Goal: Task Accomplishment & Management: Manage account settings

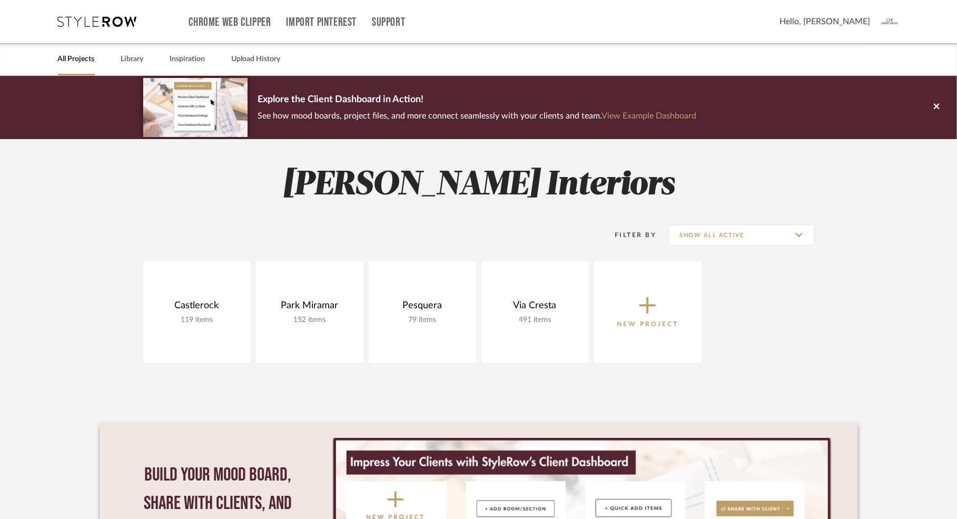
scroll to position [16, 0]
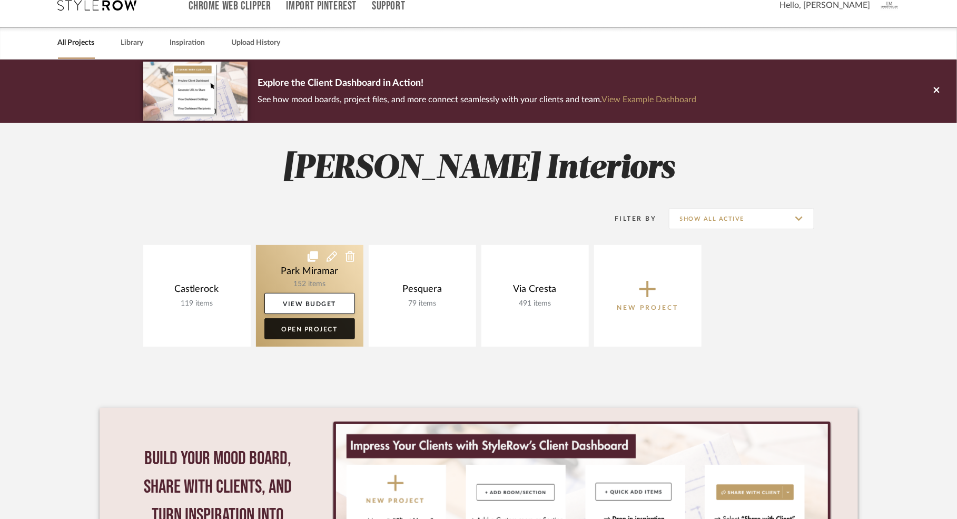
click at [321, 327] on link "Open Project" at bounding box center [309, 328] width 91 height 21
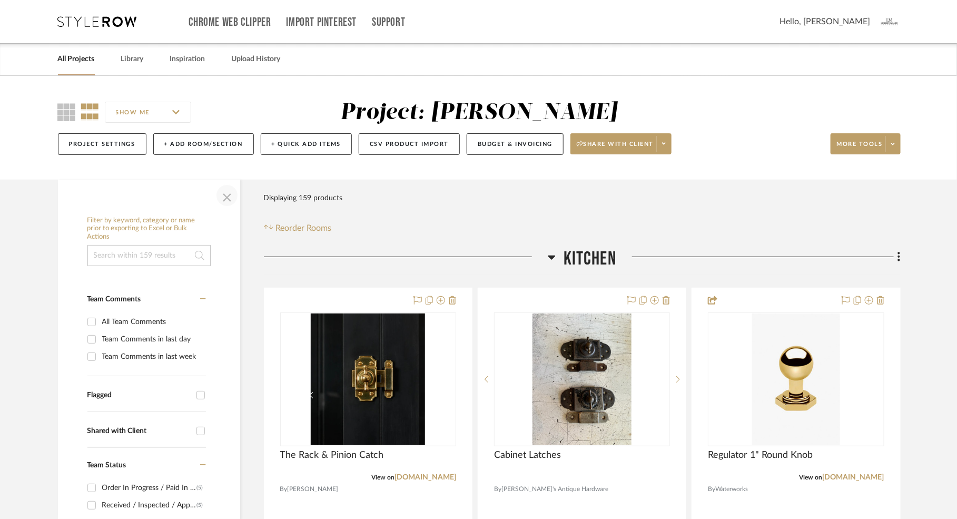
click at [224, 197] on span "button" at bounding box center [226, 195] width 25 height 25
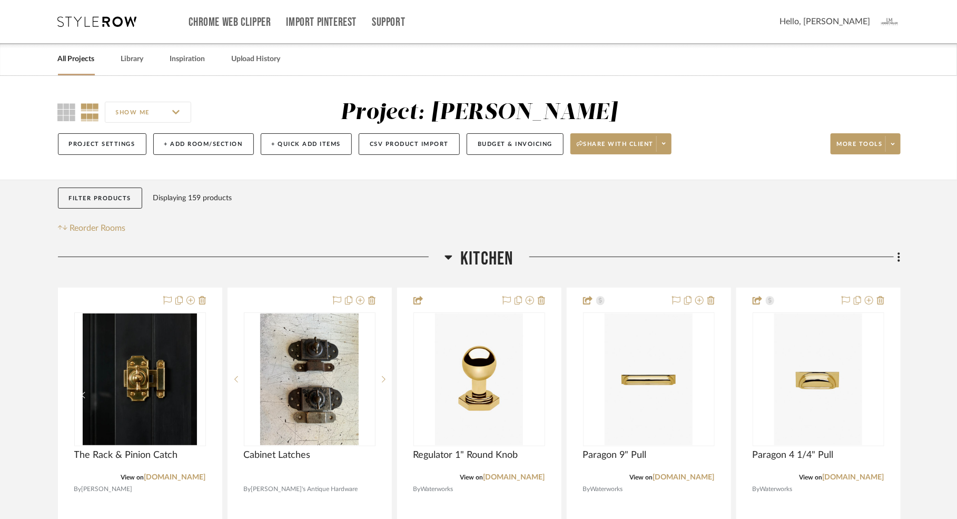
click at [448, 259] on icon at bounding box center [448, 258] width 7 height 4
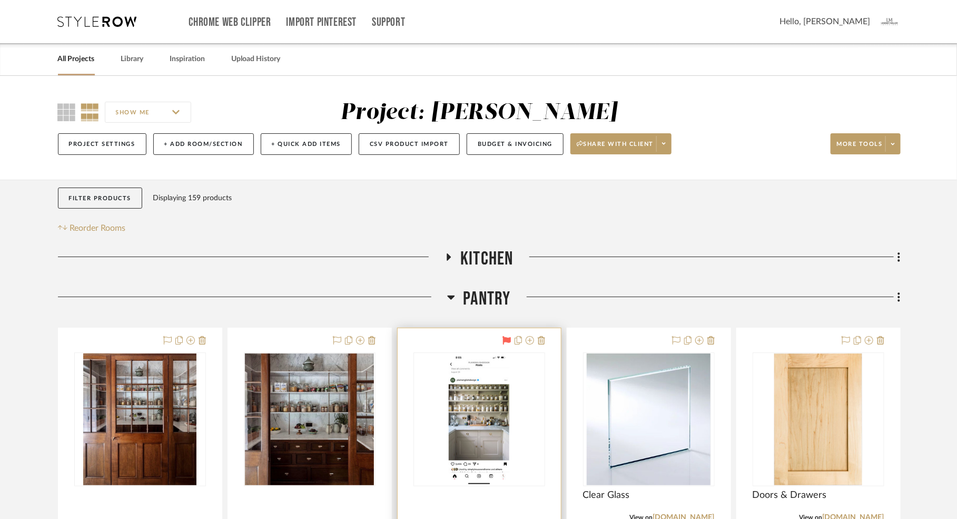
click at [509, 341] on icon at bounding box center [507, 340] width 8 height 8
click at [451, 299] on icon at bounding box center [451, 298] width 7 height 4
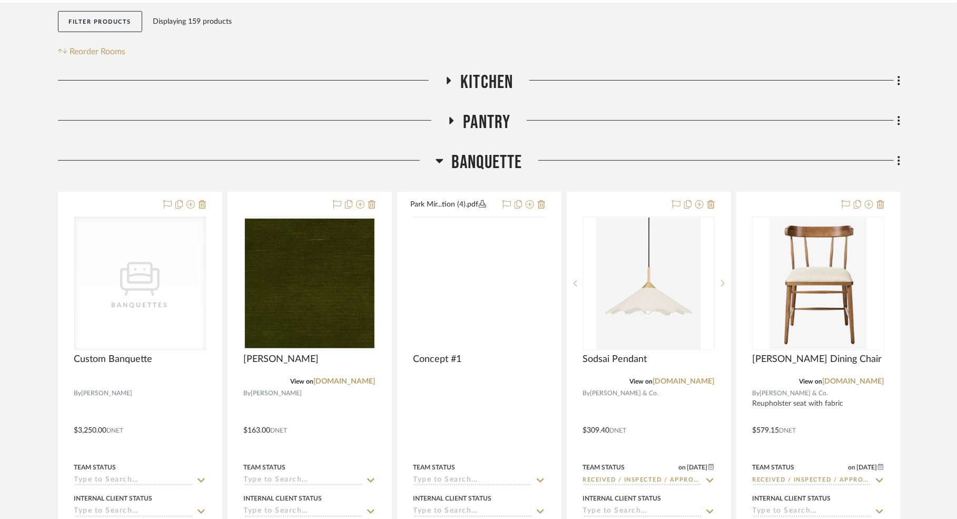
scroll to position [178, 0]
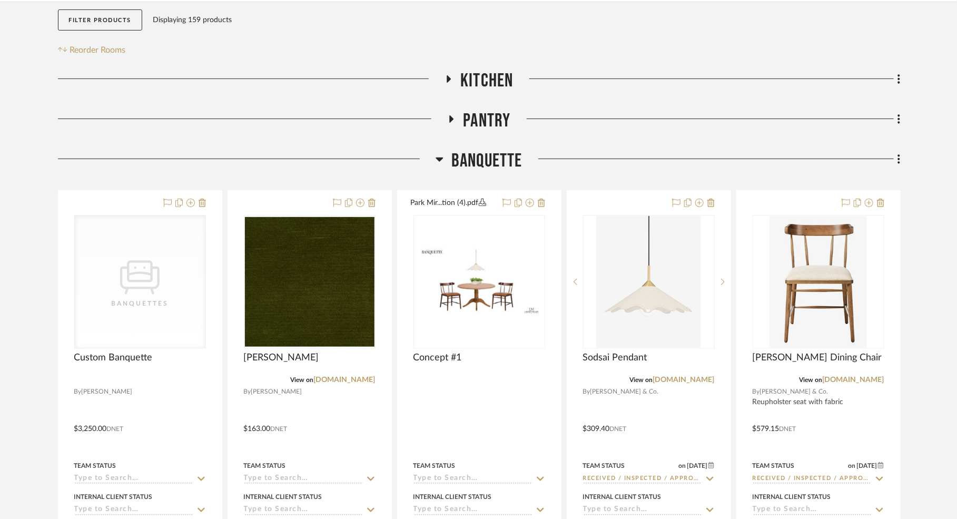
click at [440, 159] on icon at bounding box center [439, 160] width 7 height 4
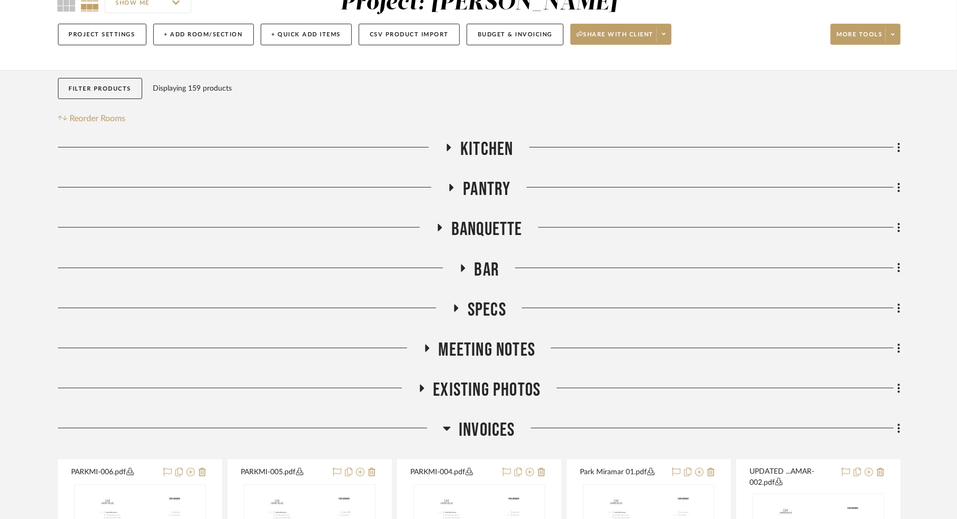
scroll to position [0, 0]
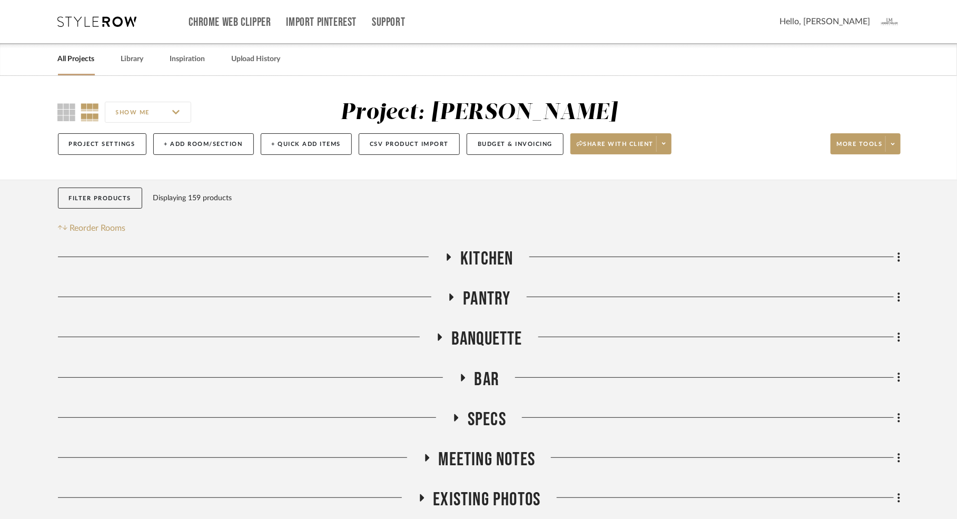
click at [448, 257] on icon at bounding box center [449, 256] width 4 height 7
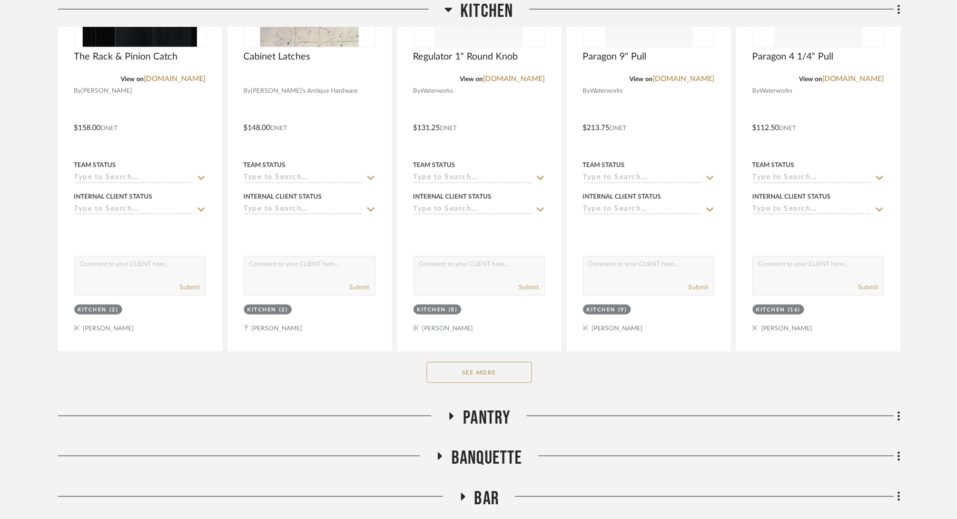
scroll to position [399, 0]
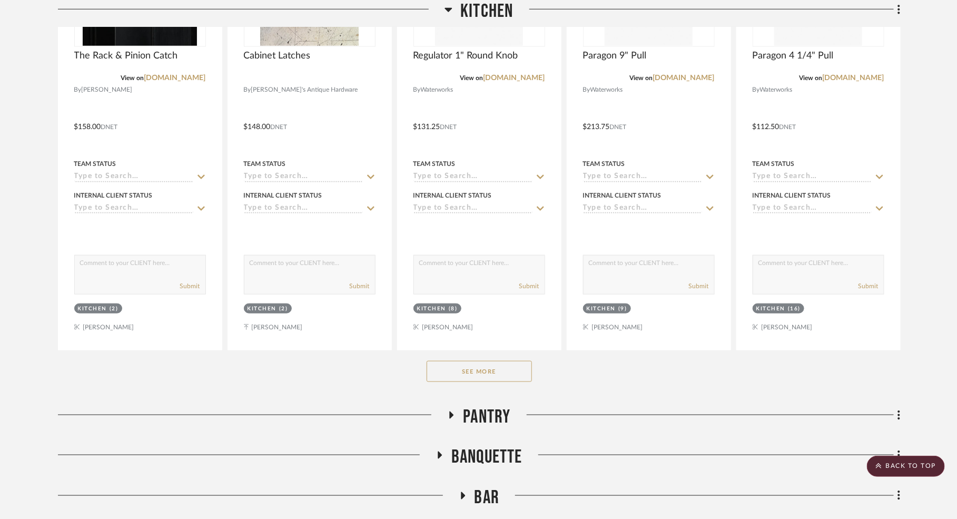
click at [480, 369] on button "See More" at bounding box center [479, 371] width 105 height 21
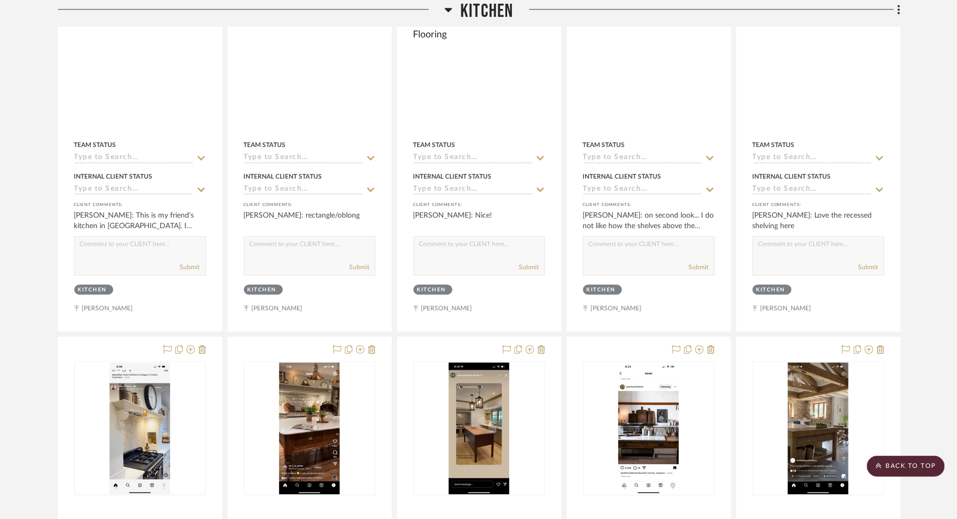
scroll to position [5105, 0]
click at [452, 7] on icon at bounding box center [449, 9] width 8 height 13
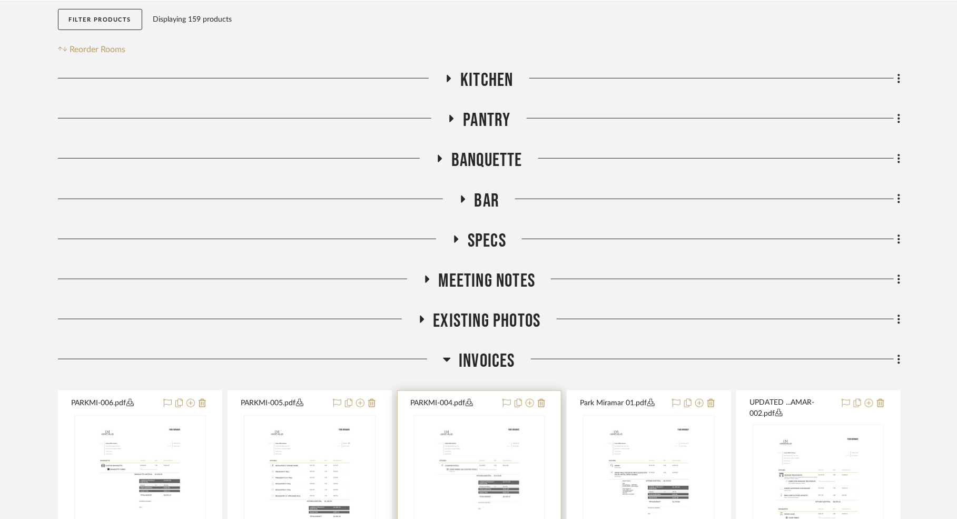
scroll to position [224, 0]
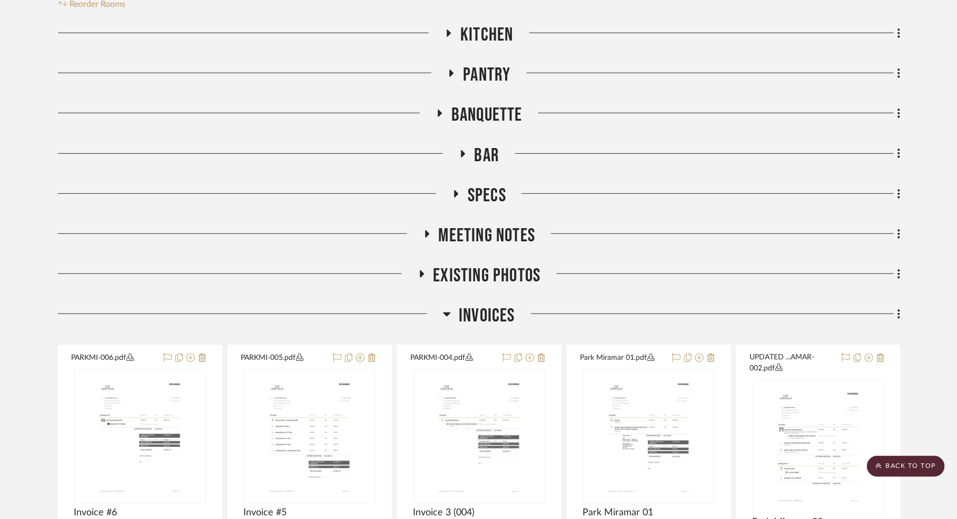
click at [440, 114] on icon at bounding box center [440, 113] width 4 height 7
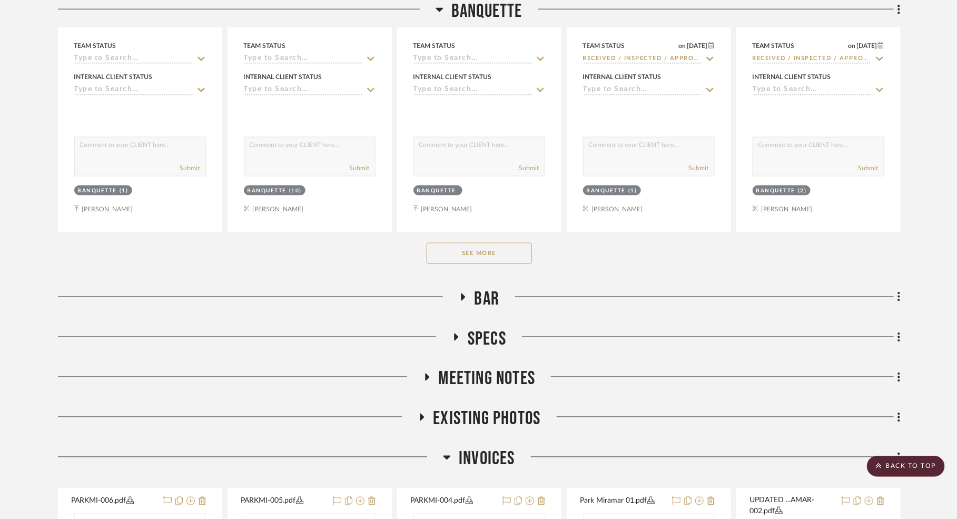
scroll to position [610, 0]
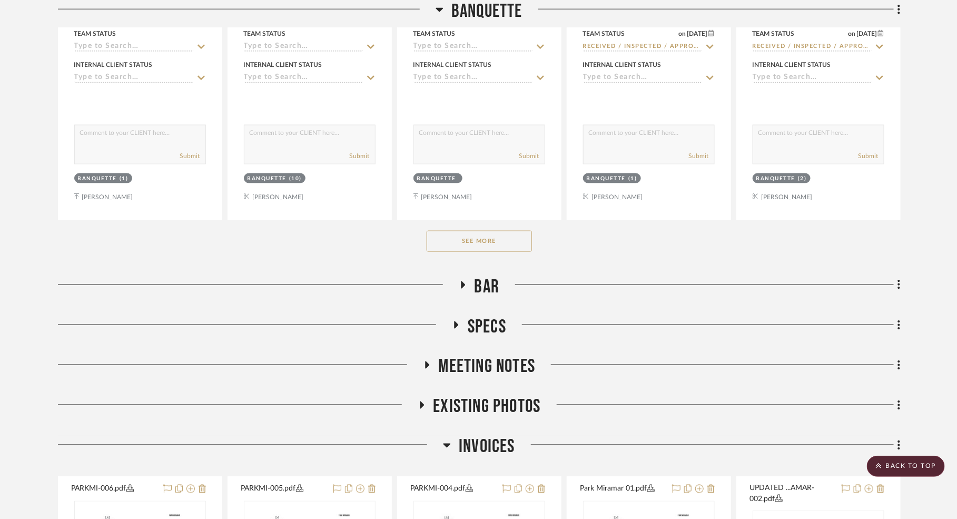
click at [478, 236] on button "See More" at bounding box center [479, 241] width 105 height 21
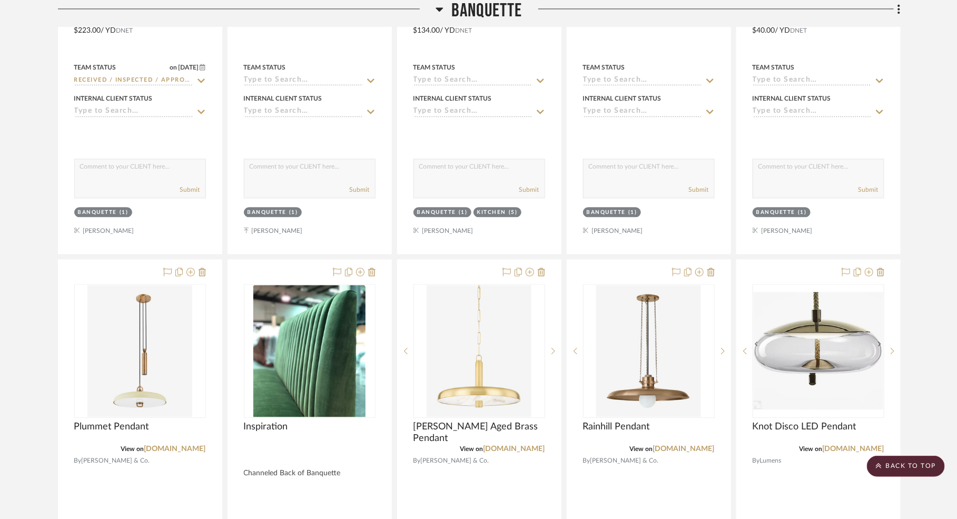
scroll to position [1046, 0]
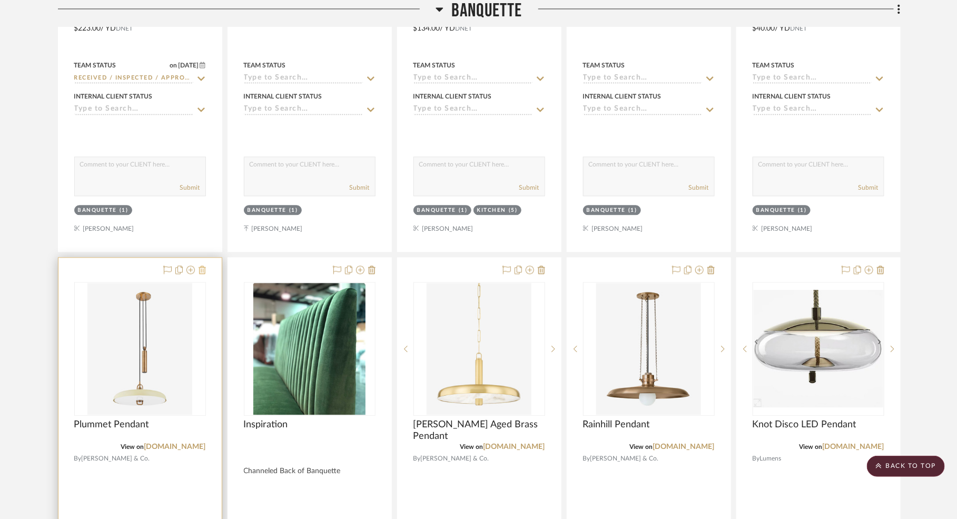
click at [205, 269] on icon at bounding box center [202, 270] width 7 height 8
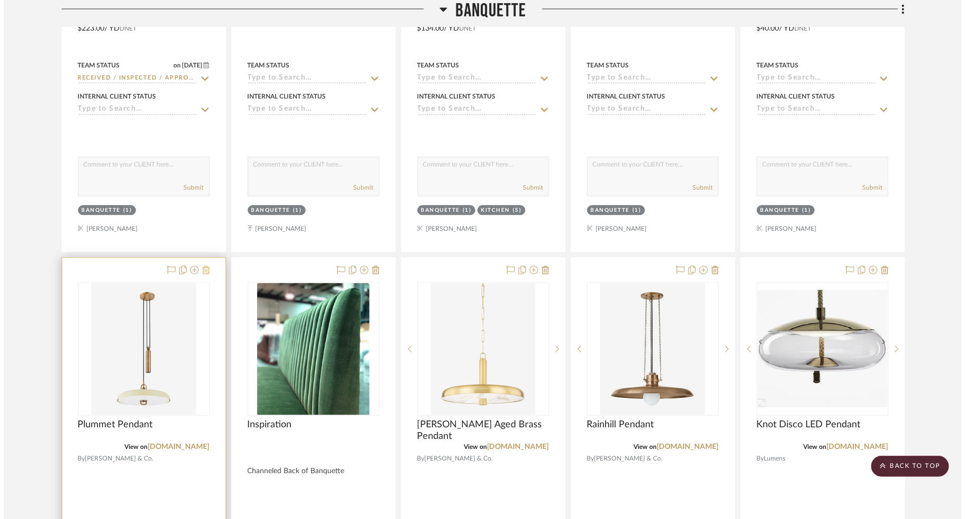
scroll to position [0, 0]
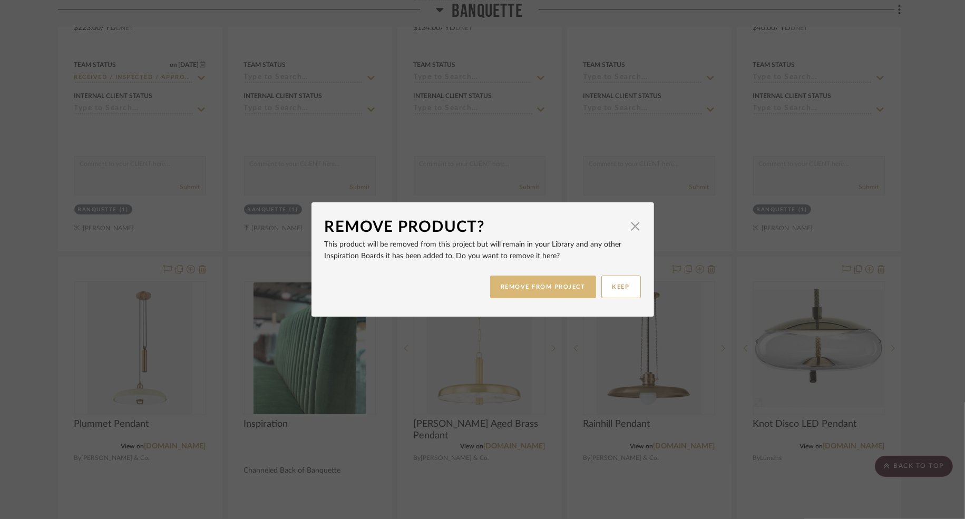
click at [576, 280] on button "REMOVE FROM PROJECT" at bounding box center [543, 287] width 106 height 23
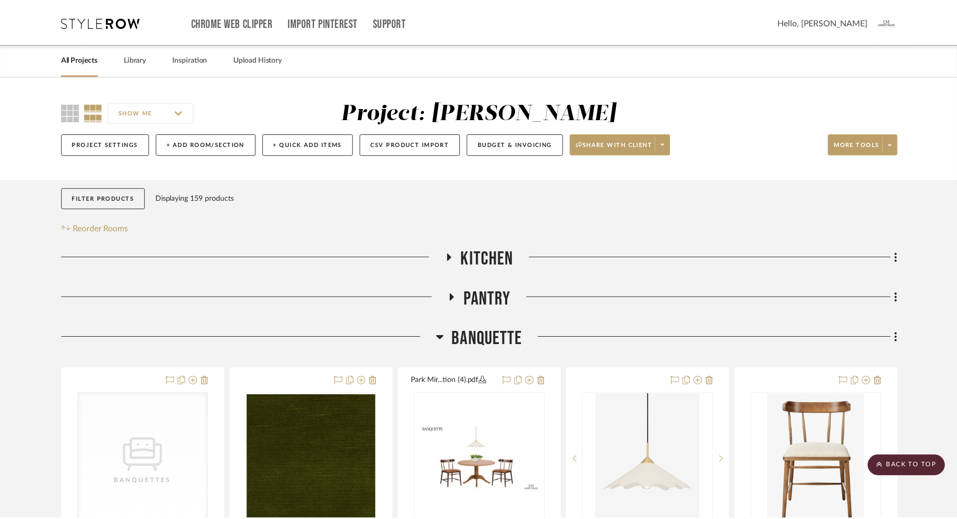
scroll to position [1046, 0]
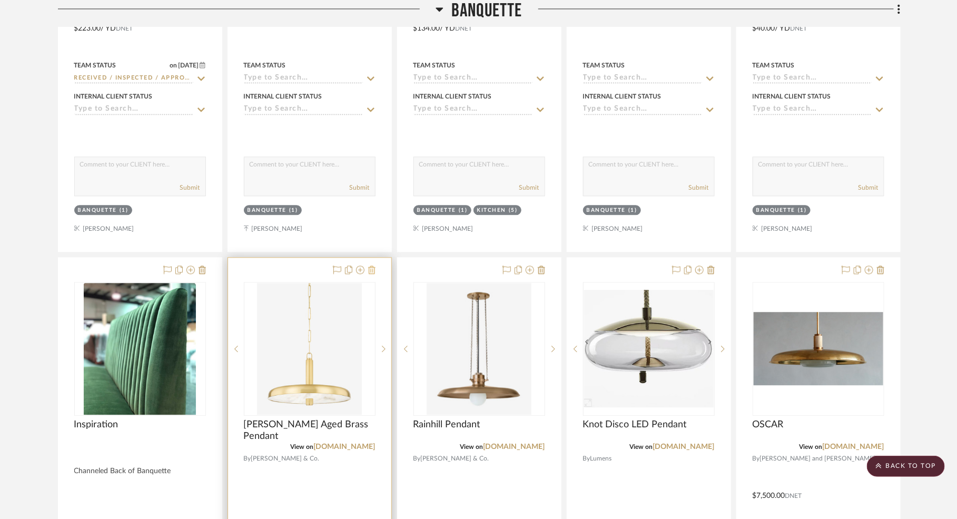
click at [375, 267] on icon at bounding box center [371, 270] width 7 height 8
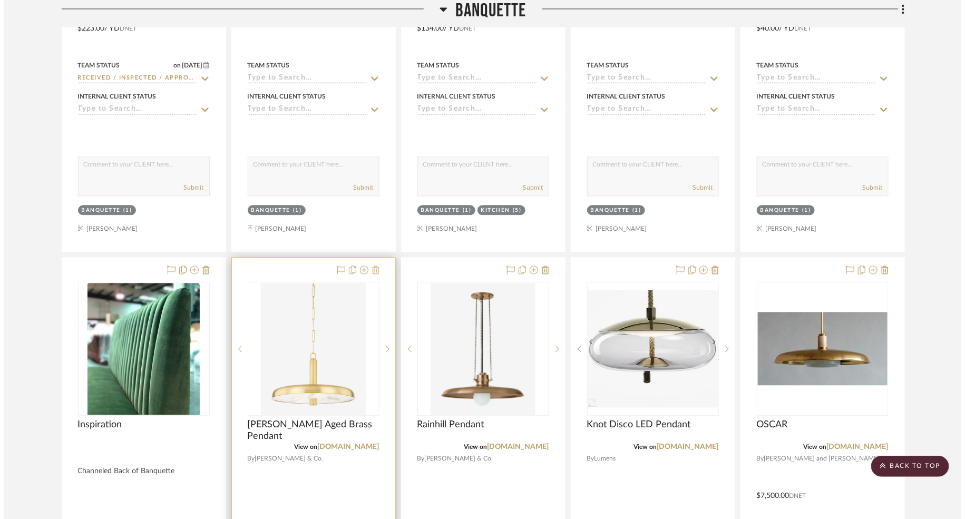
scroll to position [0, 0]
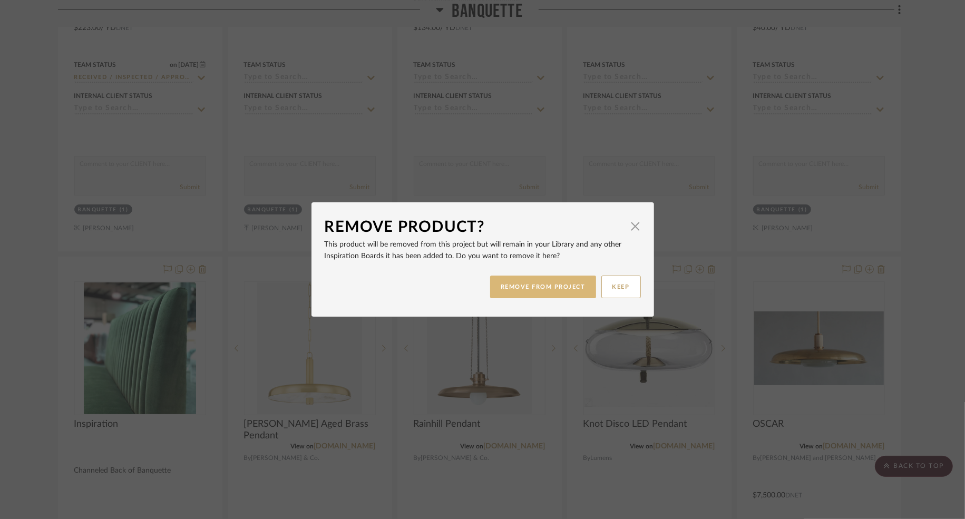
click at [514, 279] on button "REMOVE FROM PROJECT" at bounding box center [543, 287] width 106 height 23
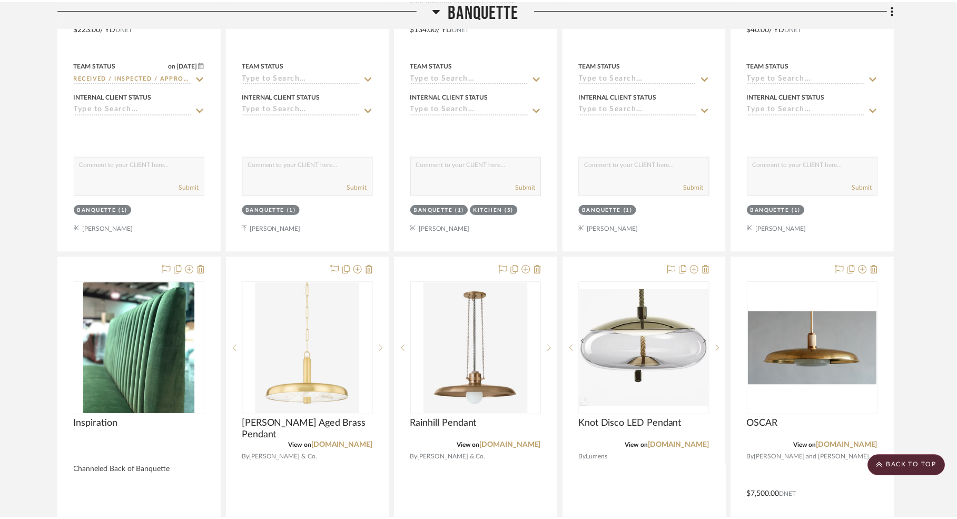
scroll to position [1046, 0]
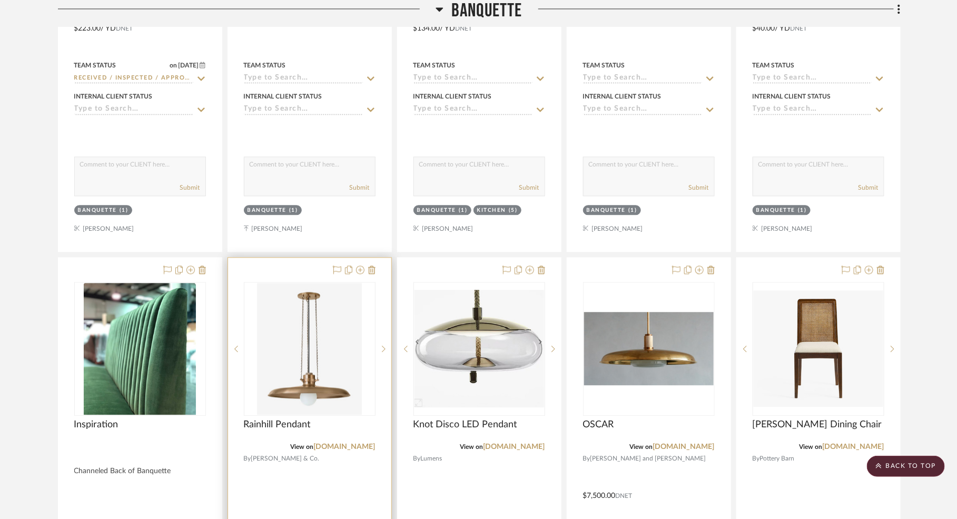
click at [376, 268] on div at bounding box center [309, 489] width 163 height 463
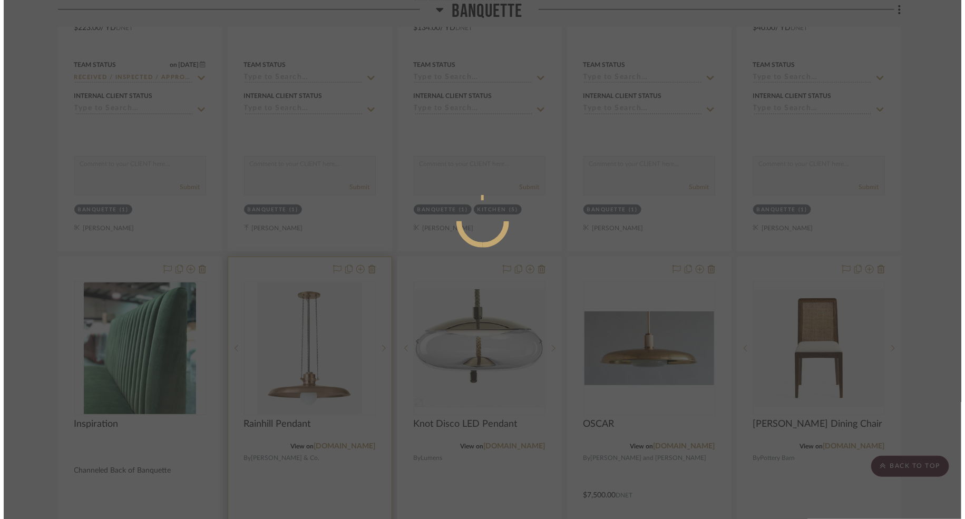
scroll to position [0, 0]
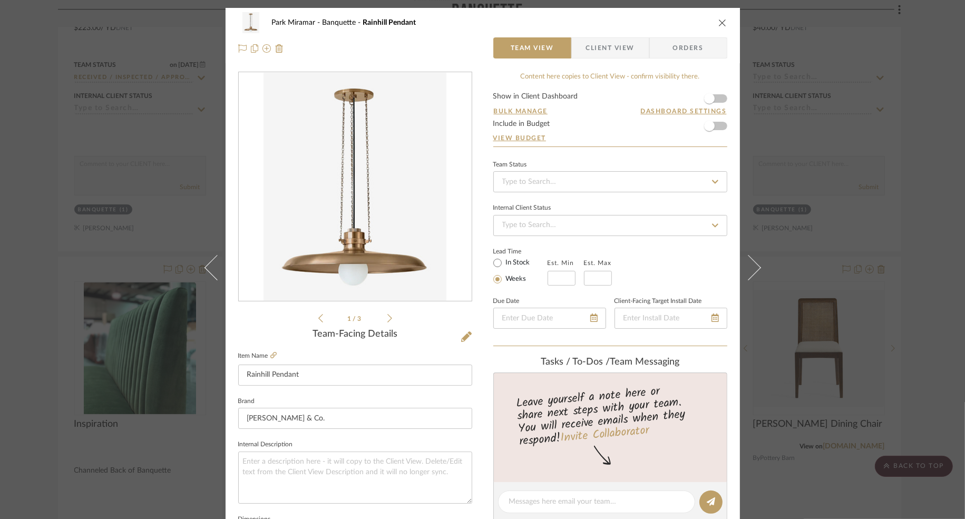
click at [718, 19] on icon "close" at bounding box center [722, 22] width 8 height 8
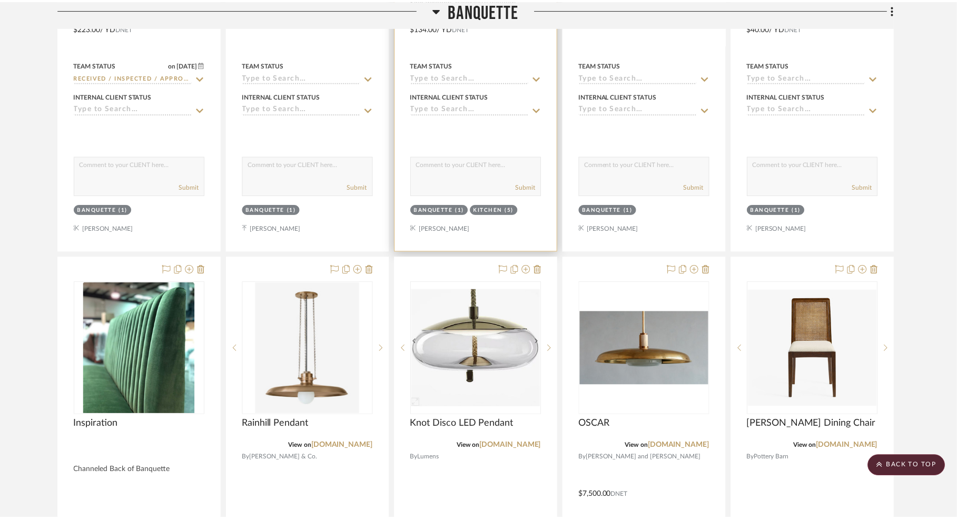
scroll to position [1046, 0]
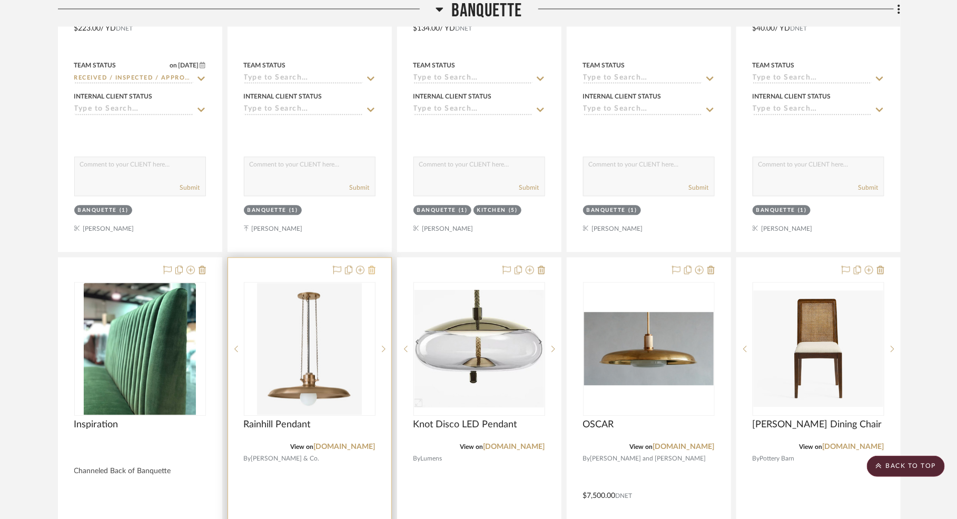
click at [374, 269] on icon at bounding box center [371, 270] width 7 height 8
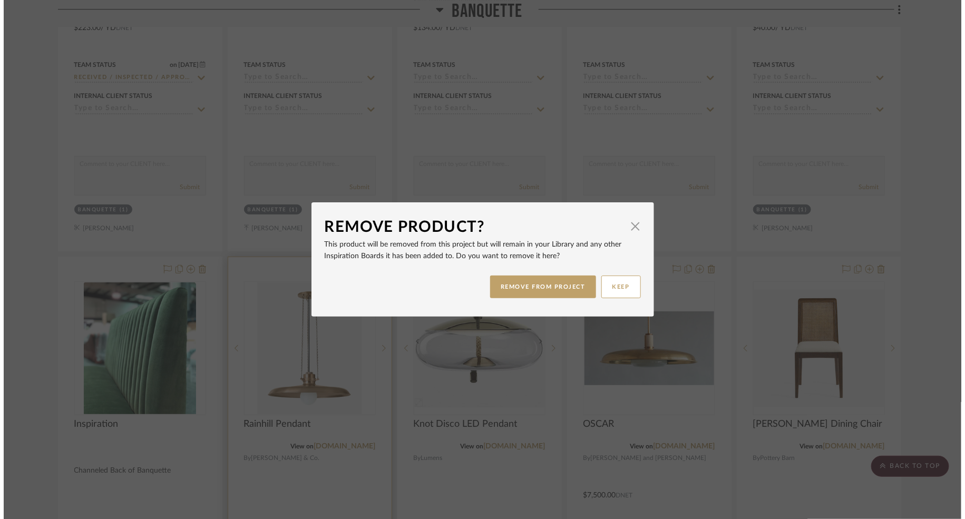
scroll to position [0, 0]
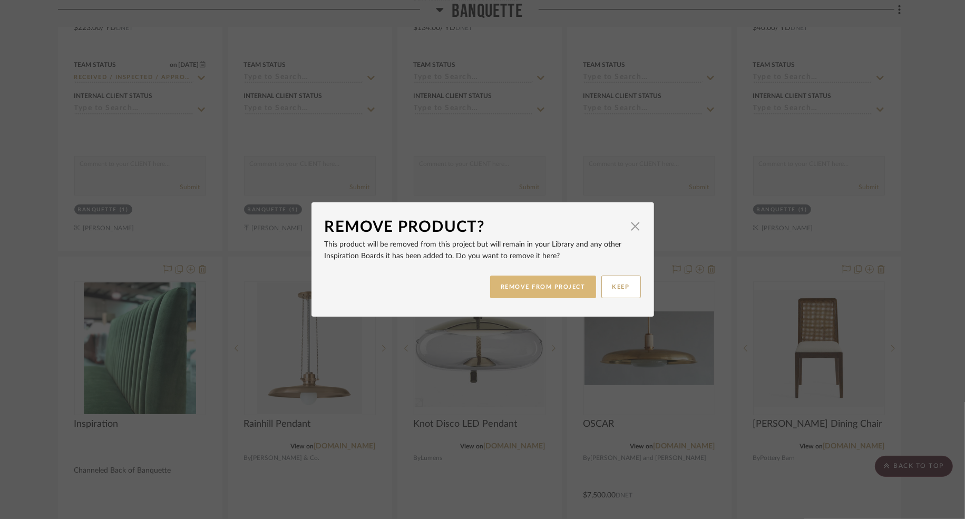
click at [532, 279] on button "REMOVE FROM PROJECT" at bounding box center [543, 287] width 106 height 23
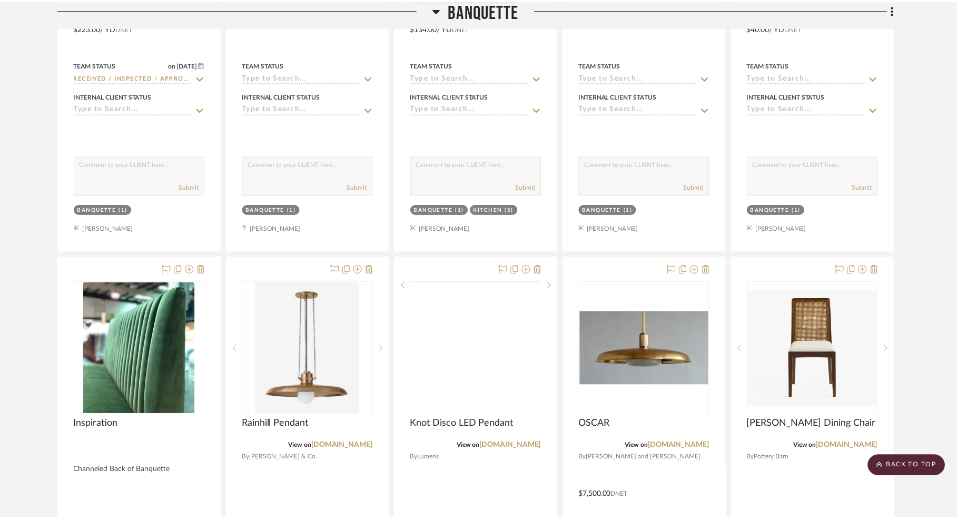
scroll to position [1046, 0]
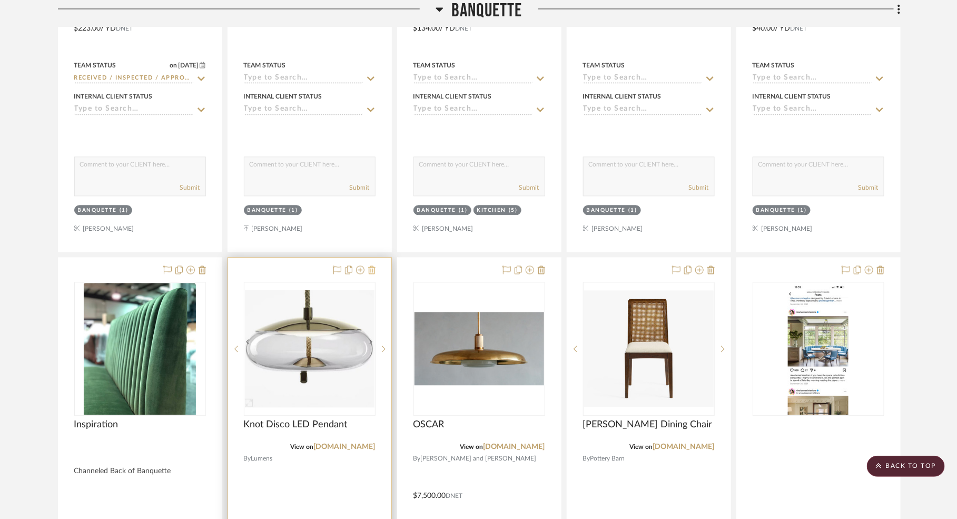
click at [373, 267] on icon at bounding box center [371, 270] width 7 height 8
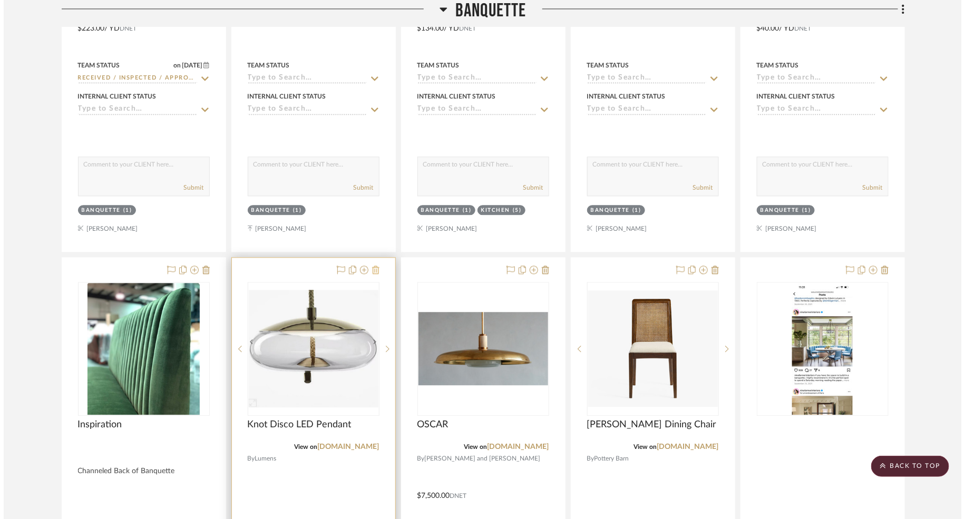
scroll to position [0, 0]
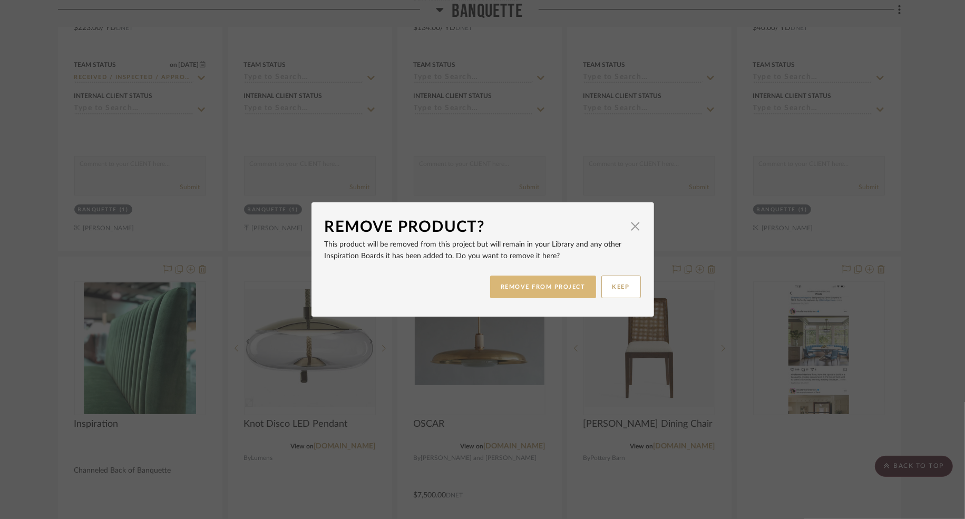
click at [516, 282] on button "REMOVE FROM PROJECT" at bounding box center [543, 287] width 106 height 23
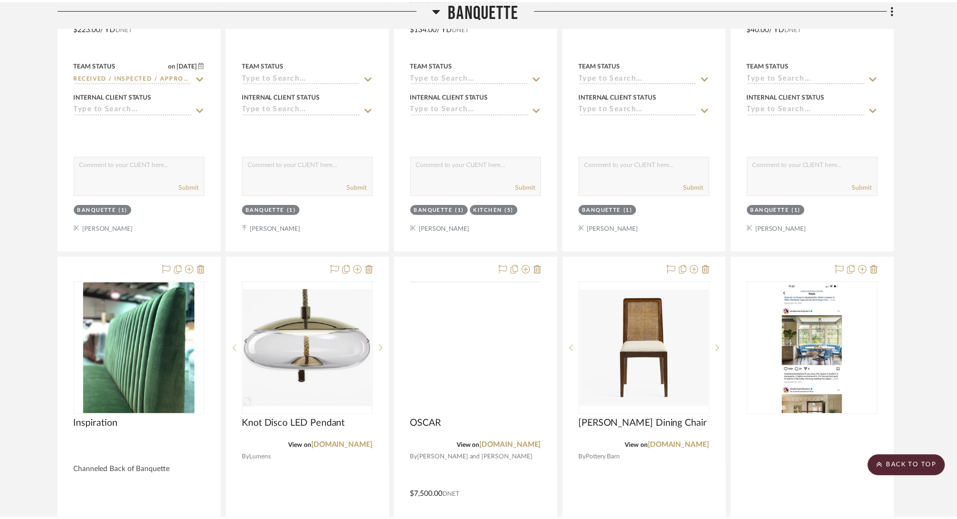
scroll to position [1046, 0]
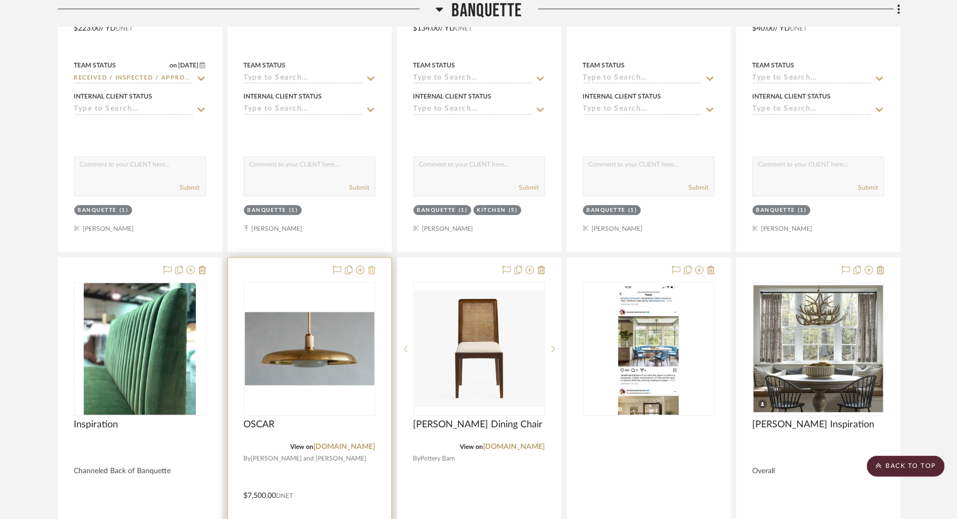
click at [374, 266] on icon at bounding box center [371, 270] width 7 height 8
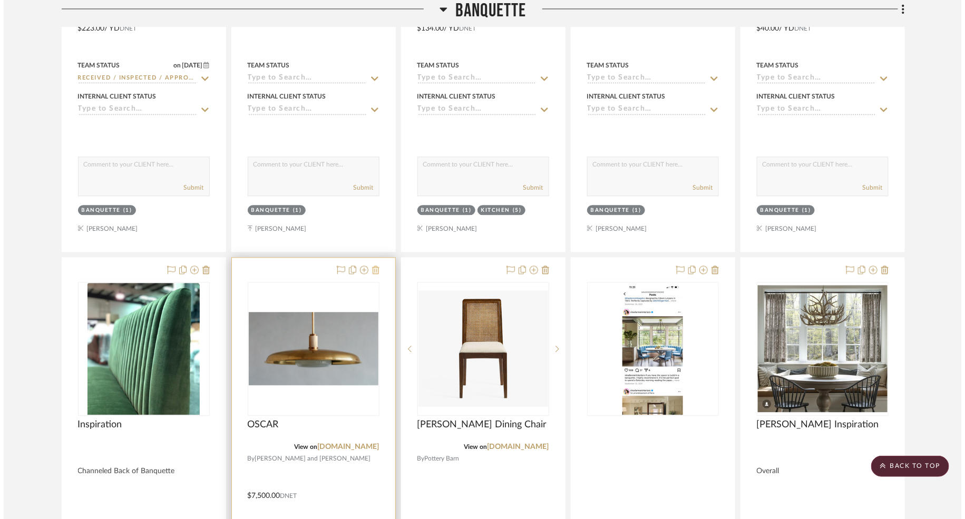
scroll to position [0, 0]
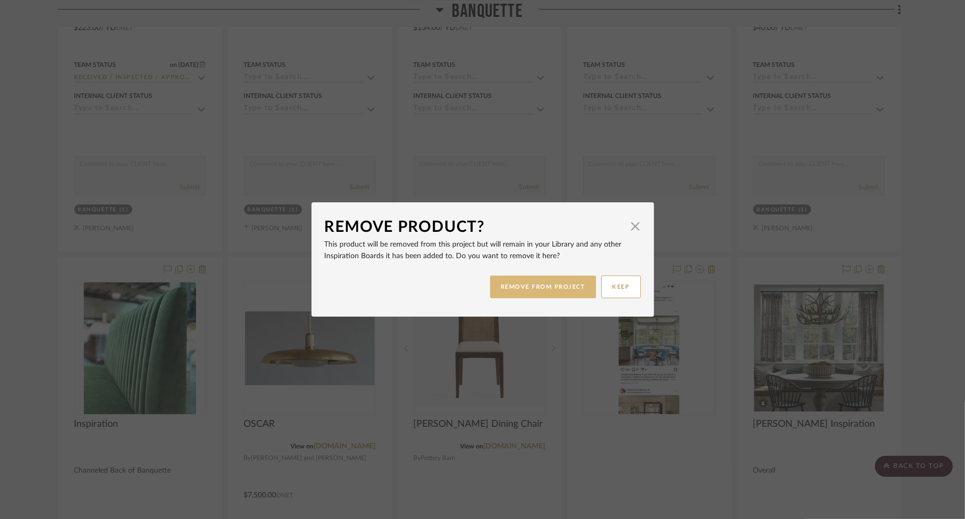
click at [506, 289] on button "REMOVE FROM PROJECT" at bounding box center [543, 287] width 106 height 23
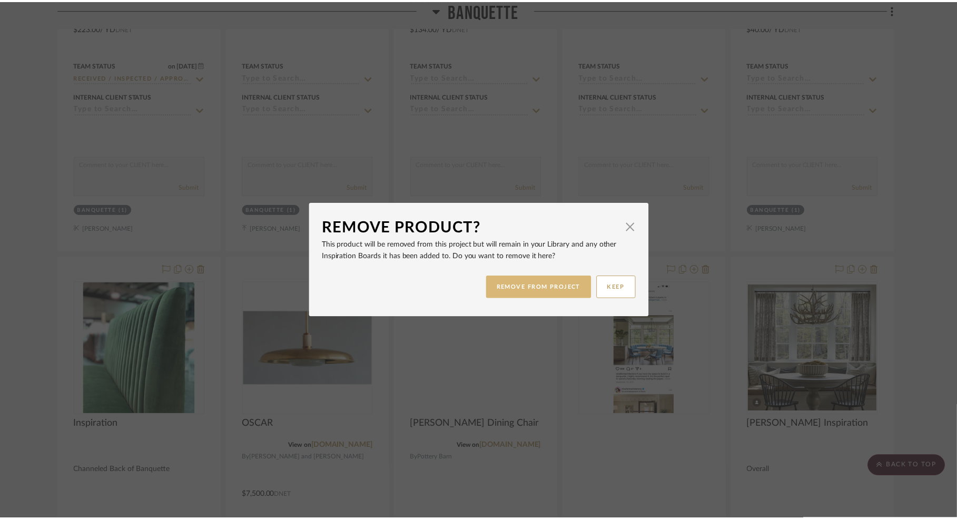
scroll to position [1046, 0]
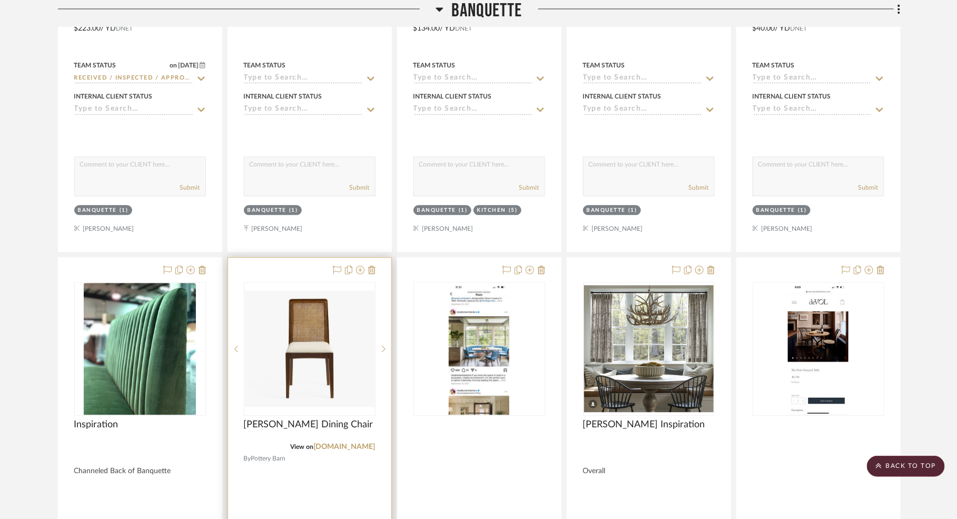
click at [376, 269] on div at bounding box center [309, 489] width 163 height 463
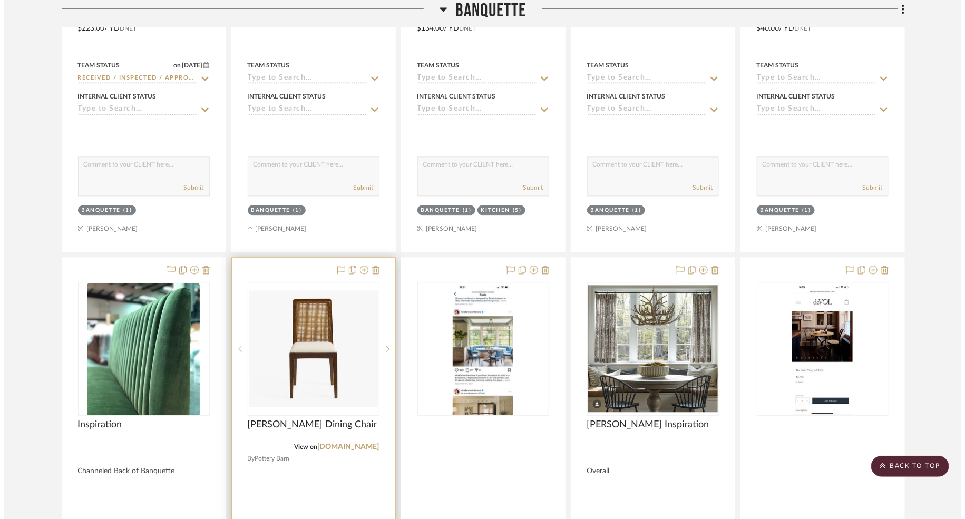
scroll to position [0, 0]
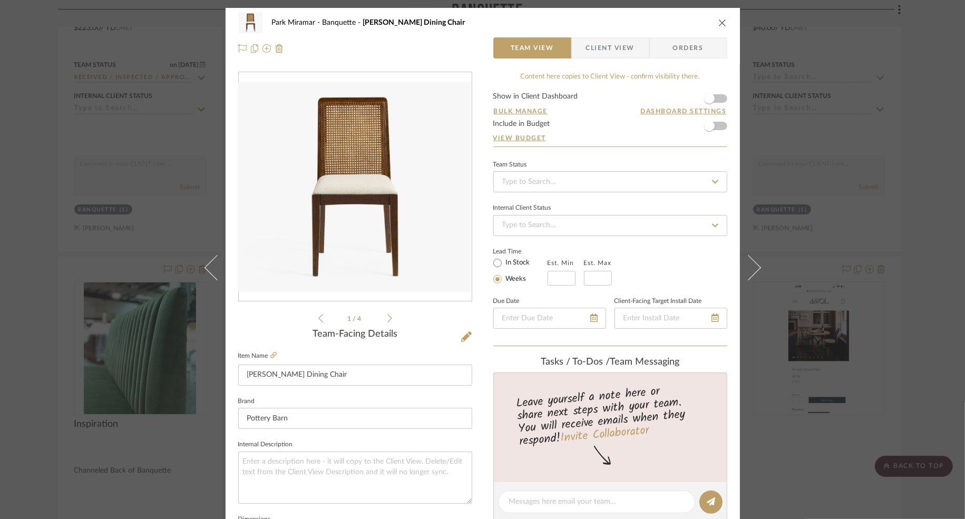
drag, startPoint x: 718, startPoint y: 21, endPoint x: 688, endPoint y: 32, distance: 32.7
click at [718, 22] on icon "close" at bounding box center [722, 22] width 8 height 8
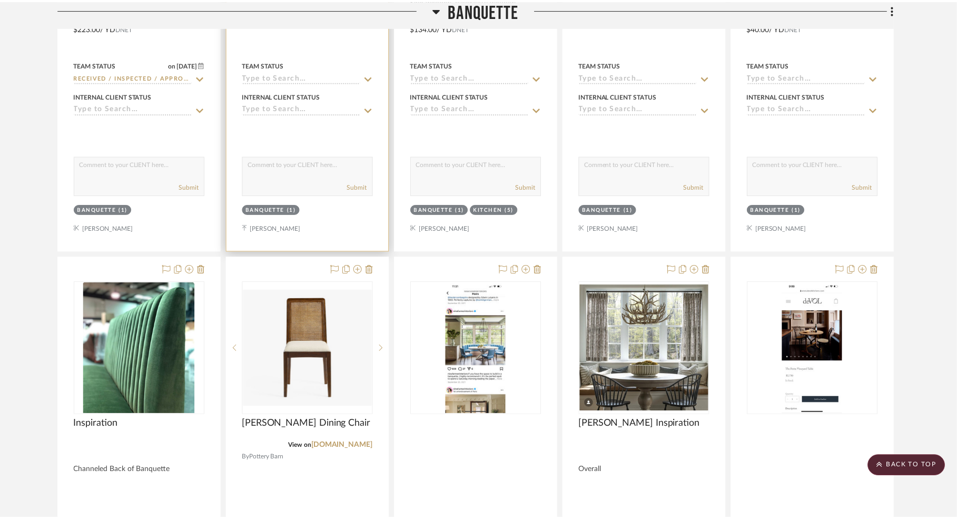
scroll to position [1046, 0]
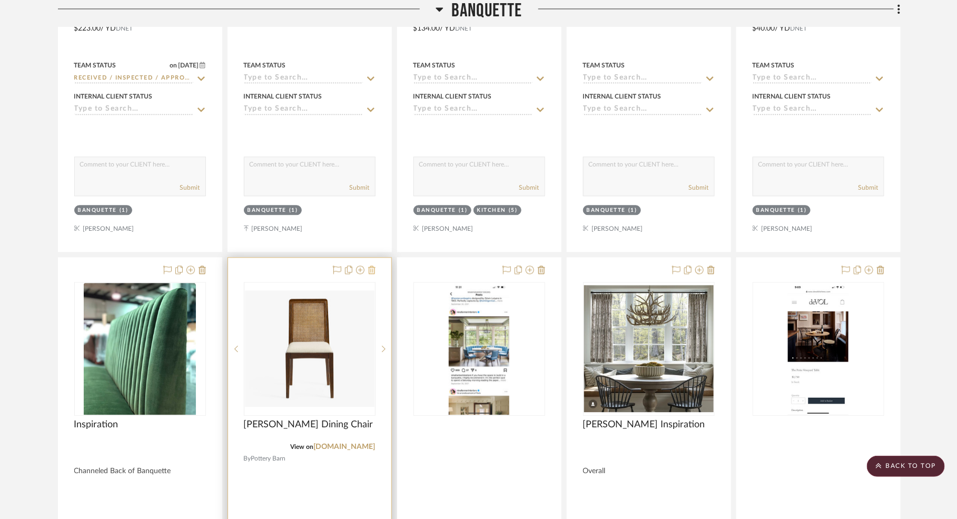
click at [372, 267] on icon at bounding box center [371, 270] width 7 height 8
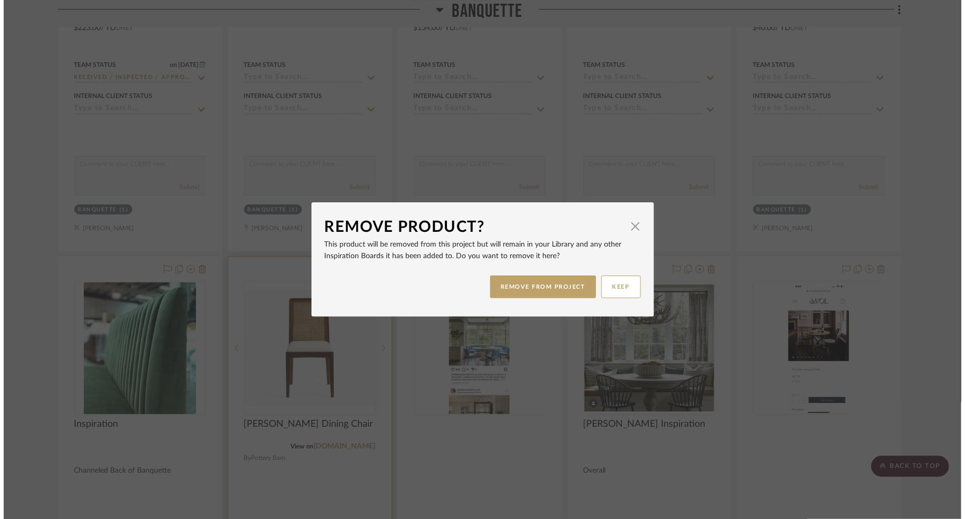
scroll to position [0, 0]
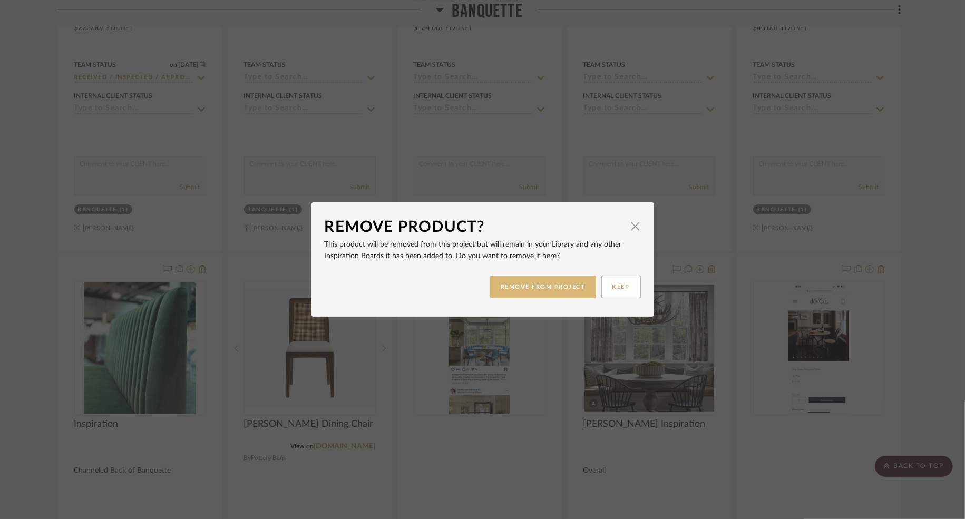
click at [528, 285] on button "REMOVE FROM PROJECT" at bounding box center [543, 287] width 106 height 23
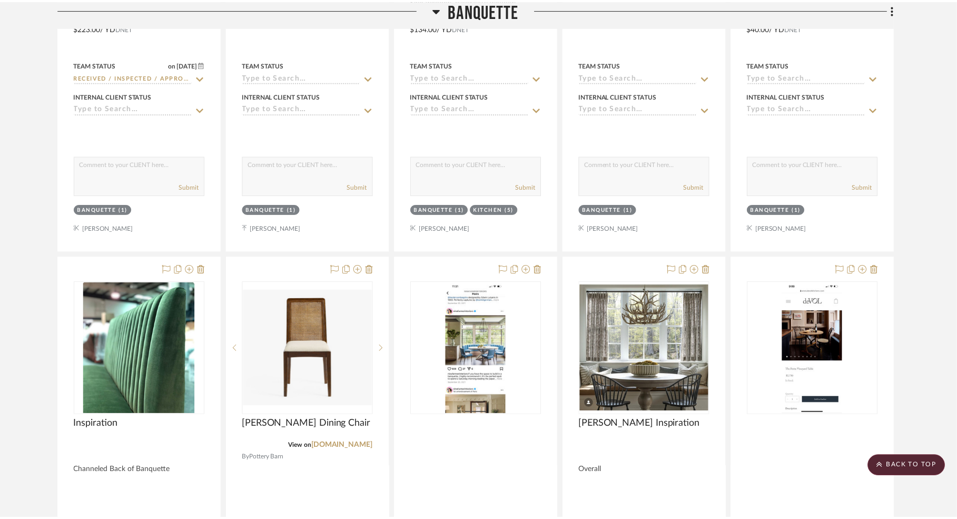
scroll to position [1046, 0]
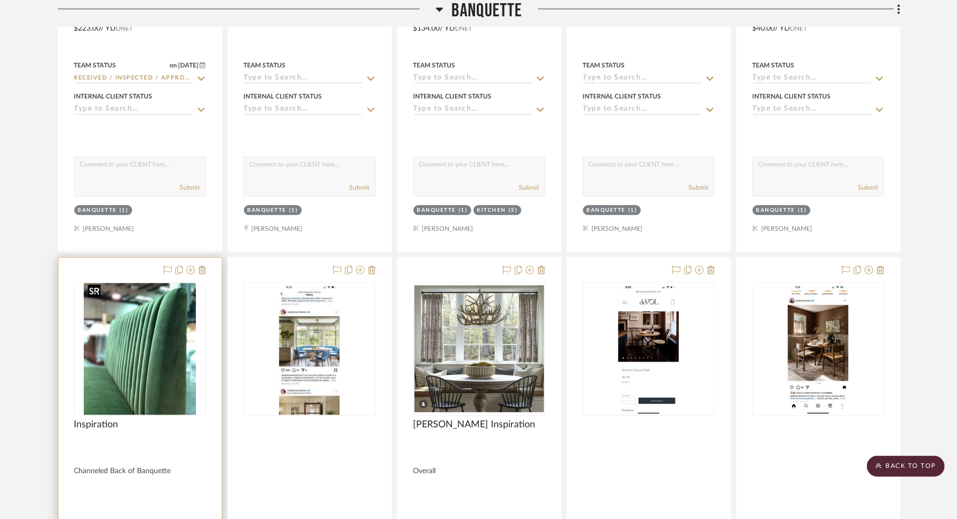
click at [131, 364] on img "0" at bounding box center [140, 349] width 112 height 132
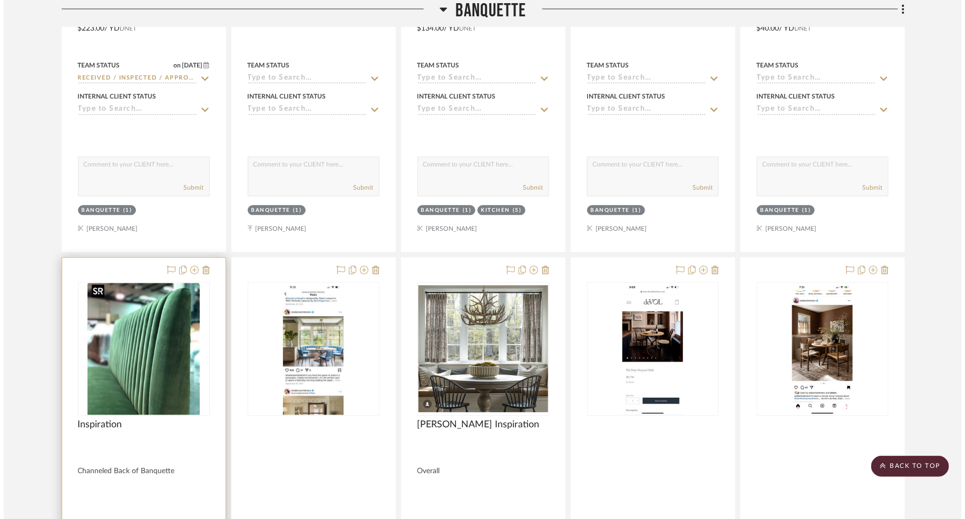
scroll to position [0, 0]
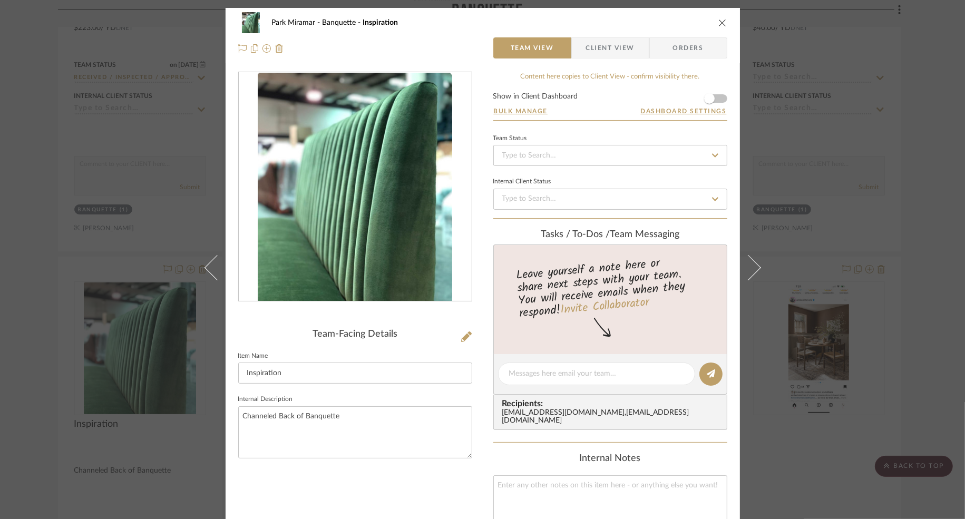
click at [416, 199] on img "0" at bounding box center [355, 187] width 194 height 229
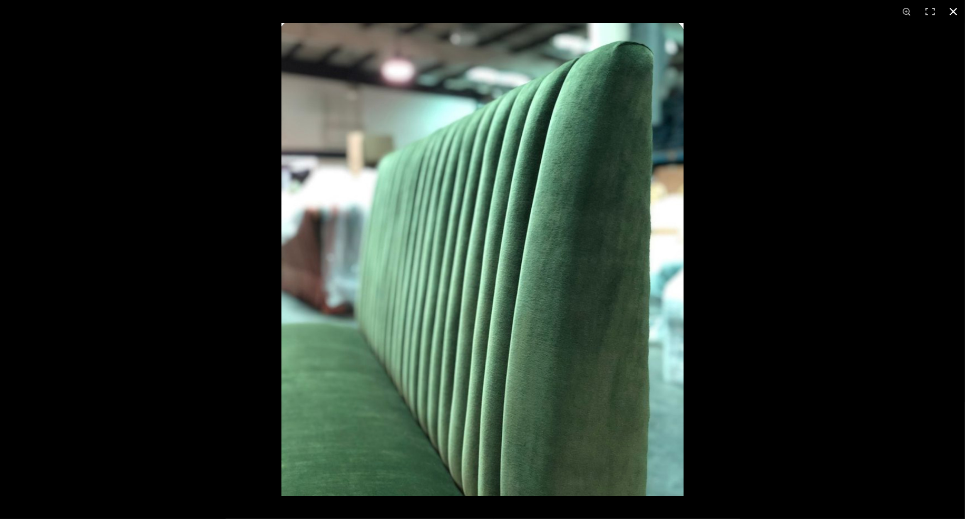
click at [850, 7] on button at bounding box center [952, 11] width 23 height 23
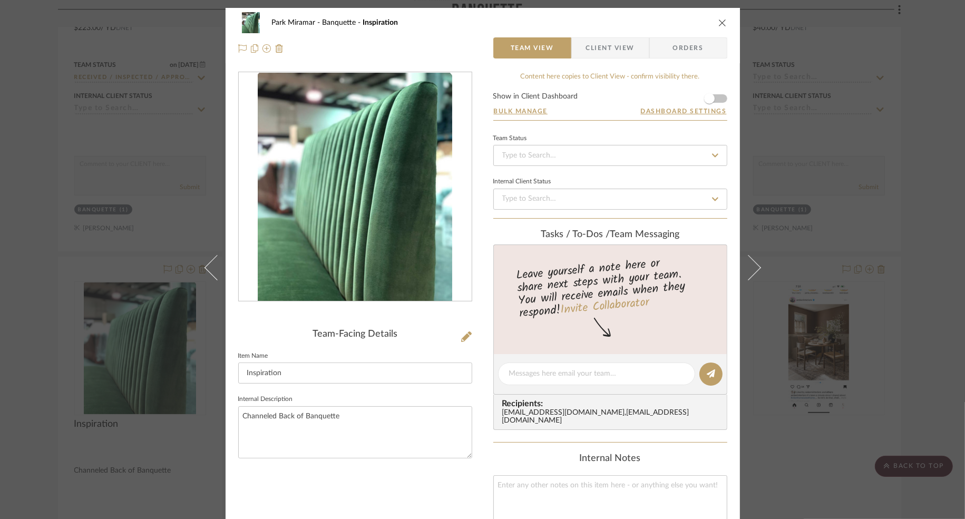
click at [718, 23] on icon "close" at bounding box center [722, 22] width 8 height 8
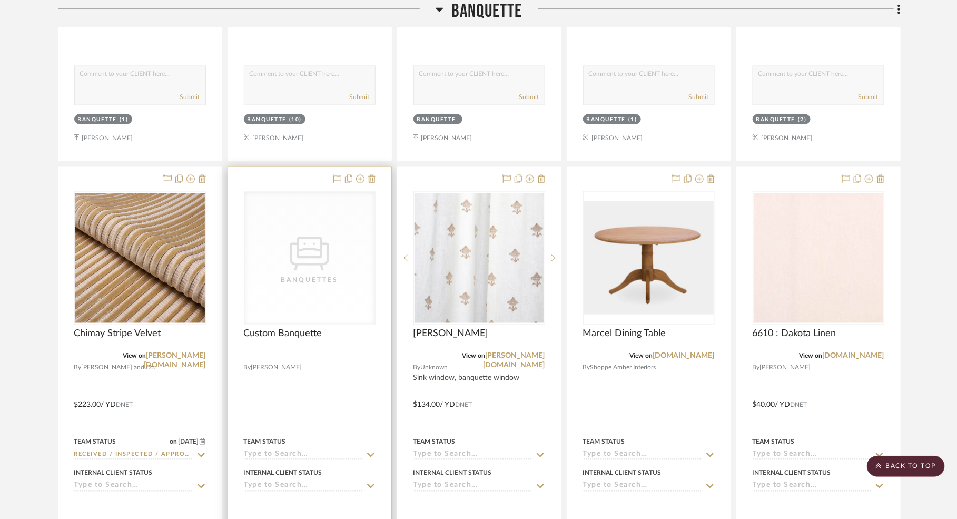
scroll to position [670, 0]
click at [375, 178] on icon at bounding box center [371, 178] width 7 height 8
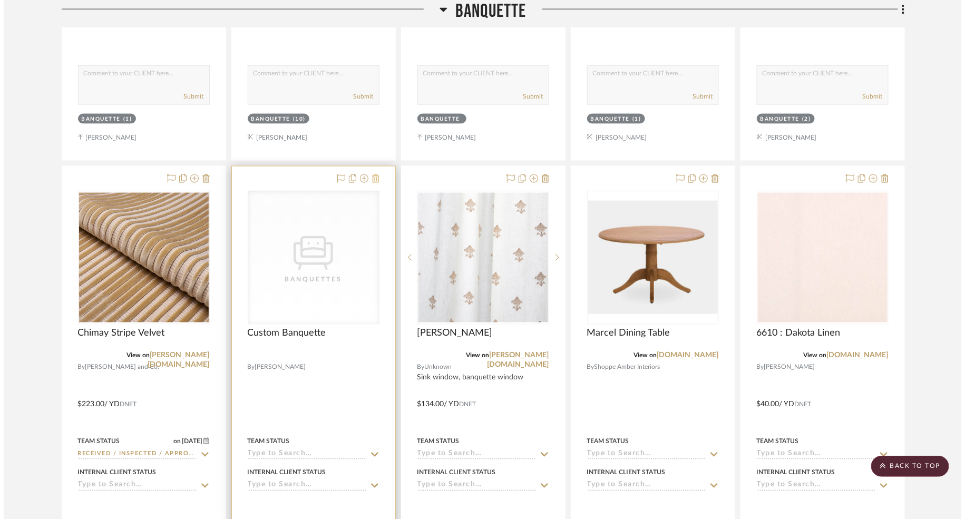
scroll to position [0, 0]
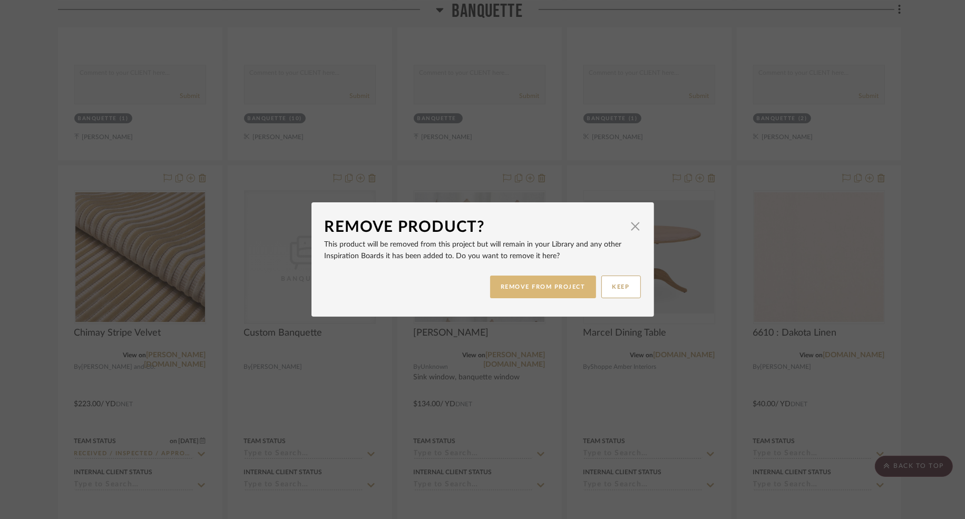
click at [525, 289] on button "REMOVE FROM PROJECT" at bounding box center [543, 287] width 106 height 23
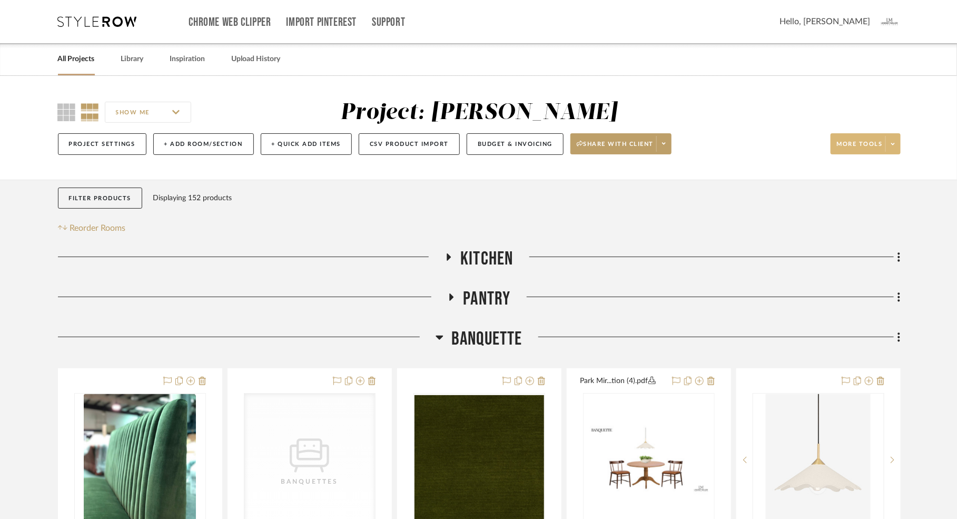
click at [850, 143] on icon at bounding box center [893, 144] width 4 height 6
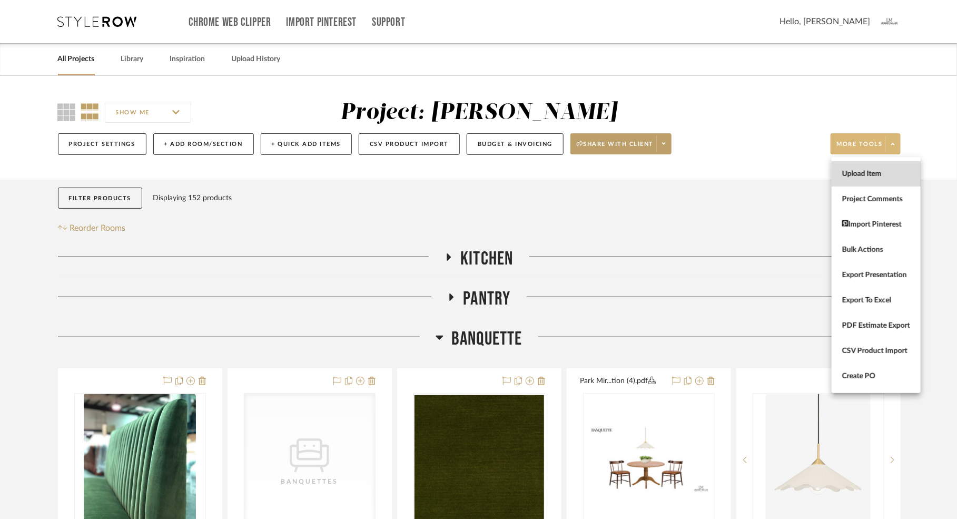
click at [846, 175] on span "Upload Item" at bounding box center [876, 174] width 68 height 9
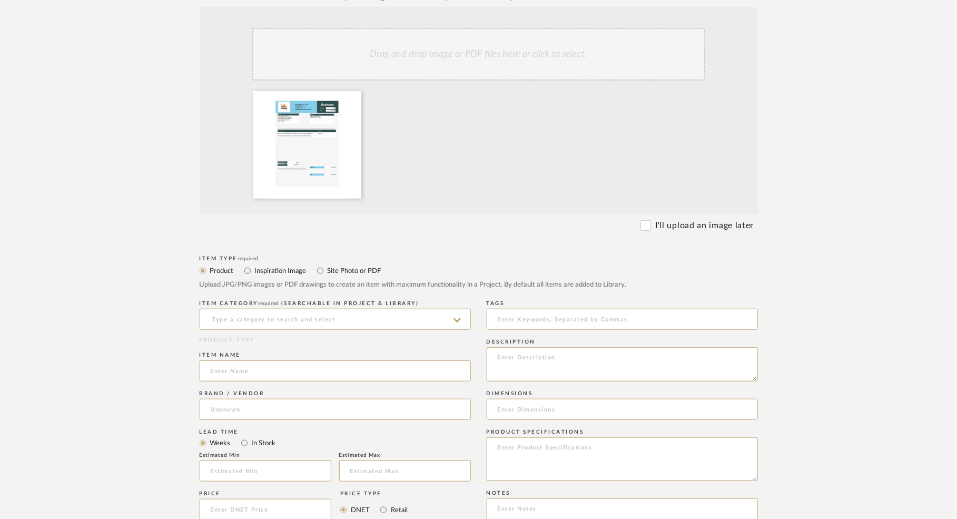
scroll to position [218, 0]
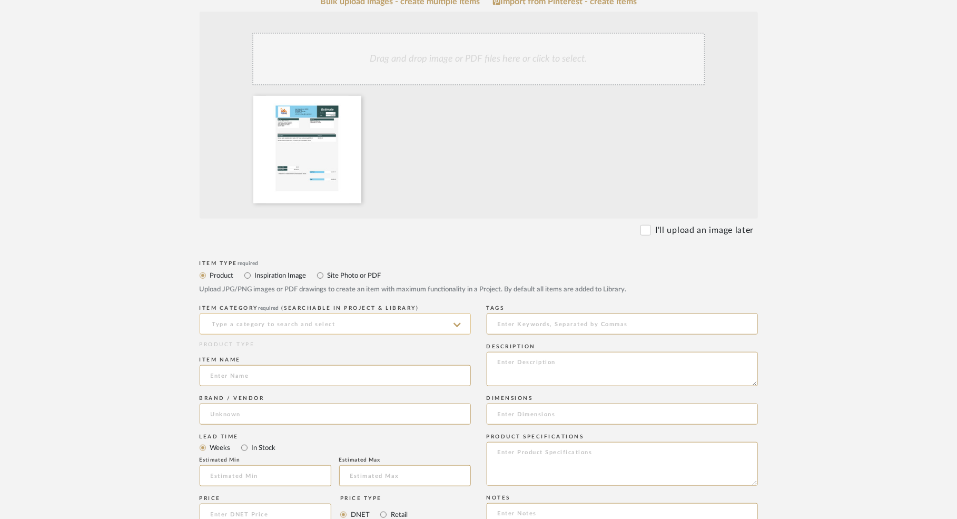
click at [234, 326] on input at bounding box center [335, 323] width 271 height 21
click at [216, 350] on span "Wallcovering" at bounding box center [240, 350] width 58 height 7
type input "Wallcovering"
click at [235, 376] on input at bounding box center [335, 375] width 271 height 21
type input "Wallpaper Installation"
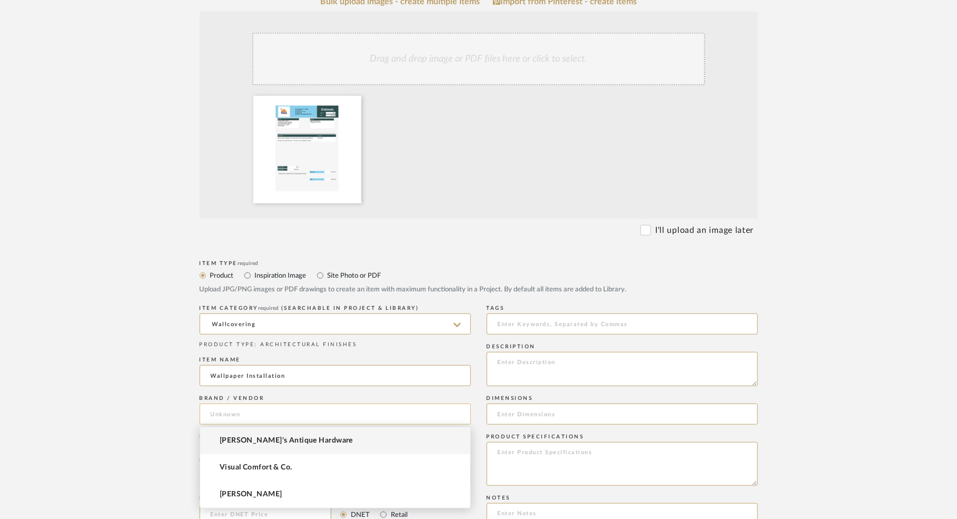
click at [233, 413] on input at bounding box center [335, 414] width 271 height 21
type input "[PERSON_NAME]"
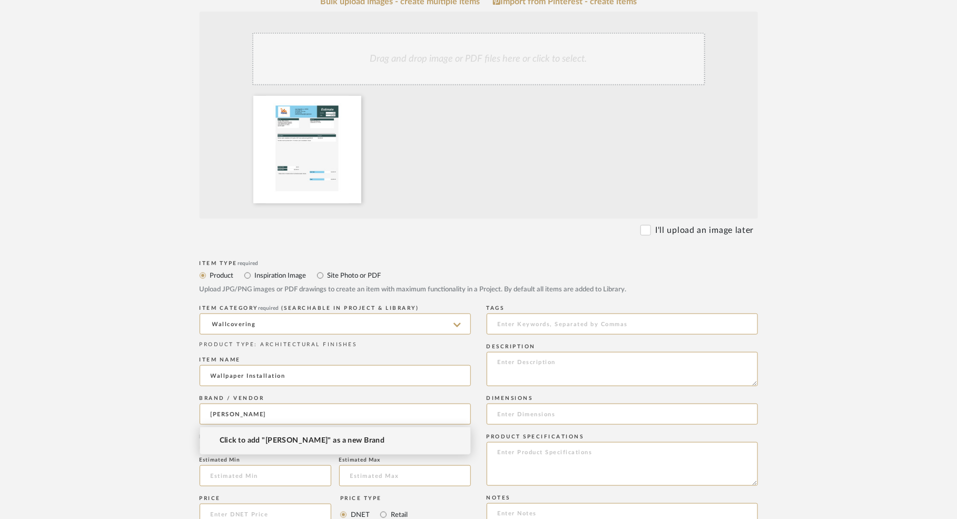
type input "[PERSON_NAME]"
click at [277, 441] on span "Click to add "[PERSON_NAME]" as a new Brand" at bounding box center [302, 440] width 165 height 9
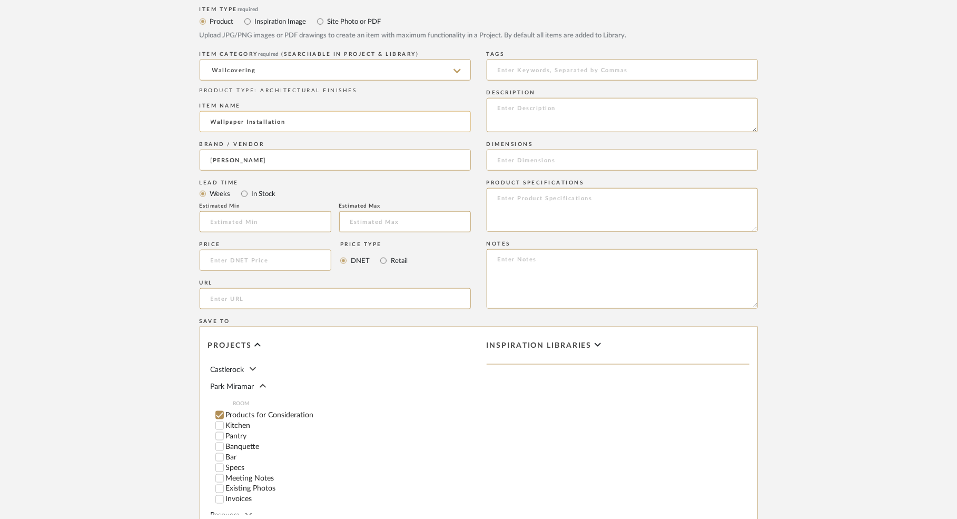
scroll to position [483, 0]
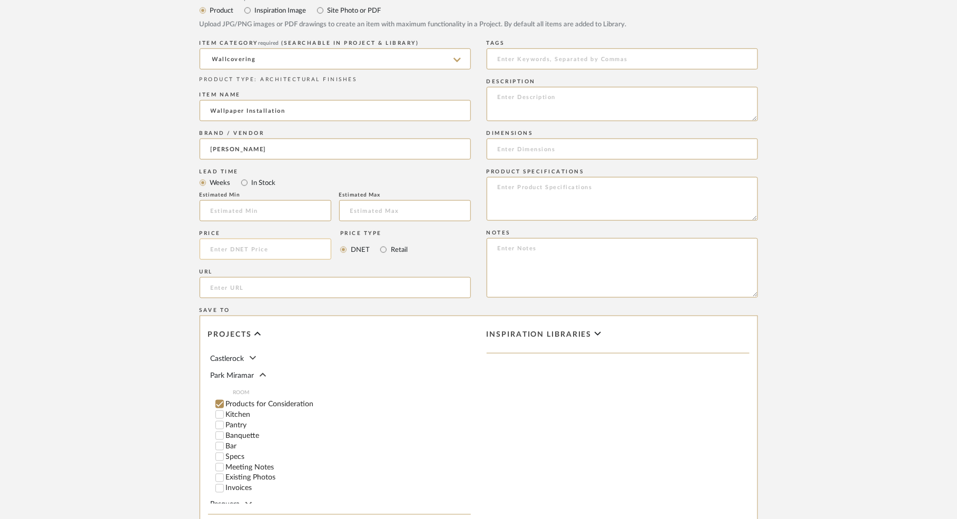
click at [303, 250] on input at bounding box center [266, 249] width 132 height 21
type input "$2,025.00"
click at [252, 273] on div "URL" at bounding box center [335, 272] width 271 height 6
click at [218, 416] on input "Kitchen" at bounding box center [219, 414] width 11 height 11
checkbox input "false"
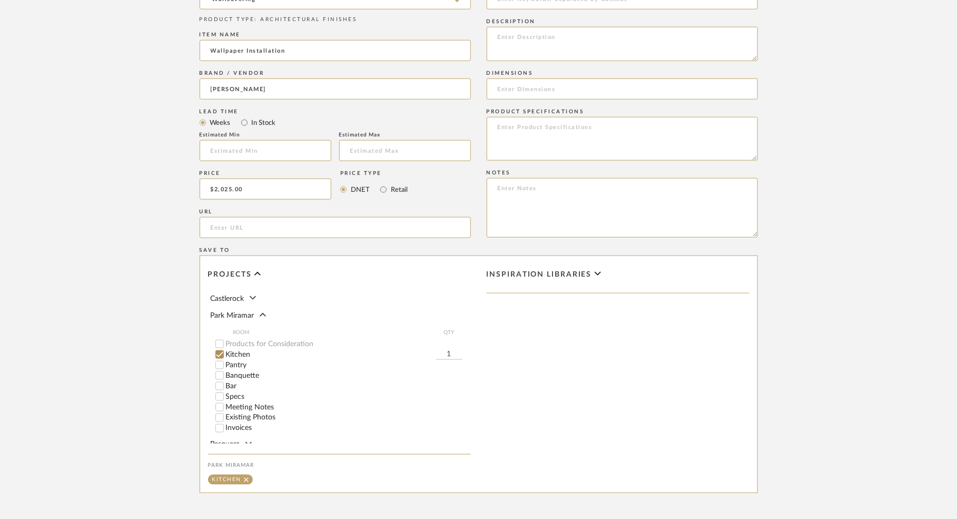
scroll to position [645, 0]
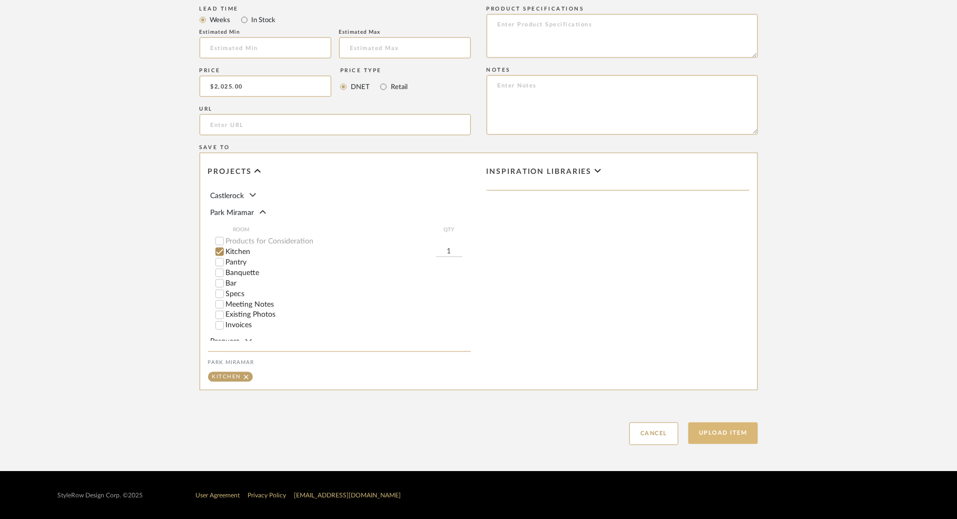
click at [714, 435] on button "Upload Item" at bounding box center [724, 434] width 70 height 22
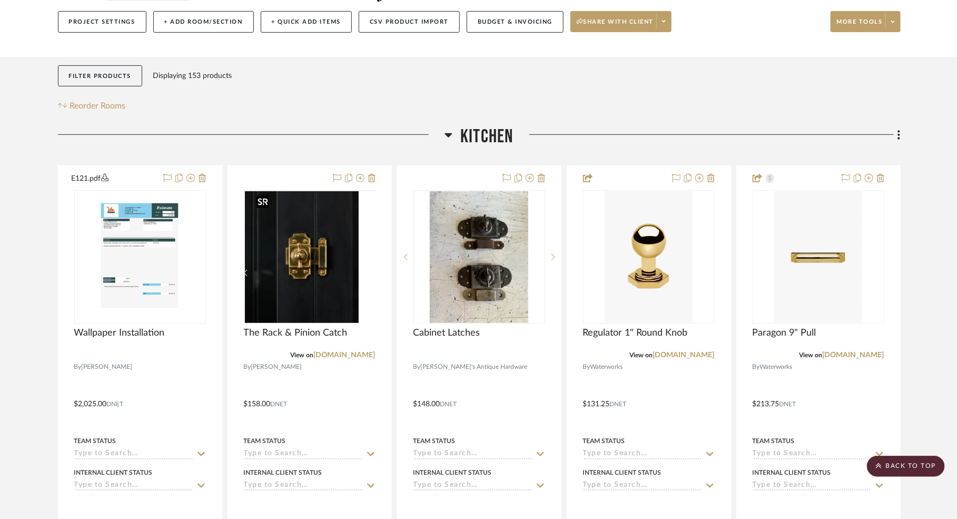
scroll to position [108, 0]
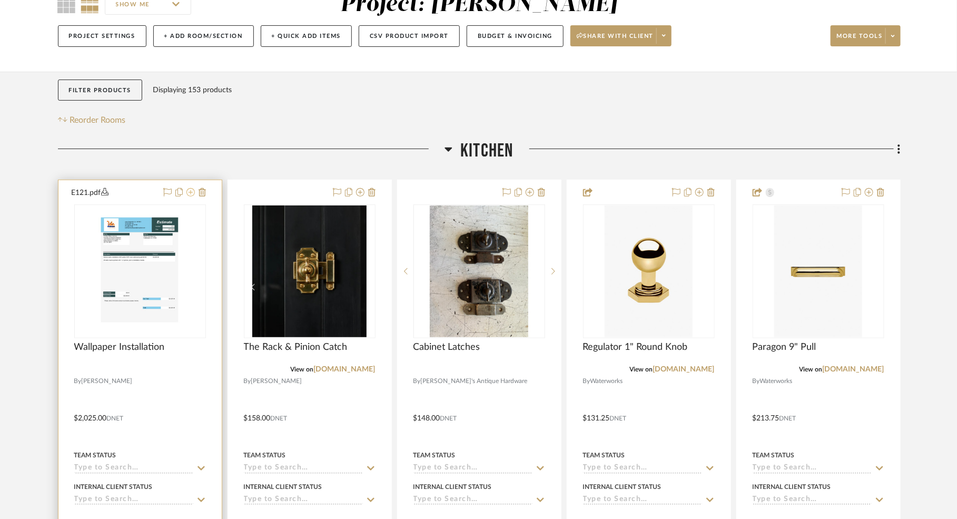
click at [190, 192] on icon at bounding box center [190, 192] width 8 height 8
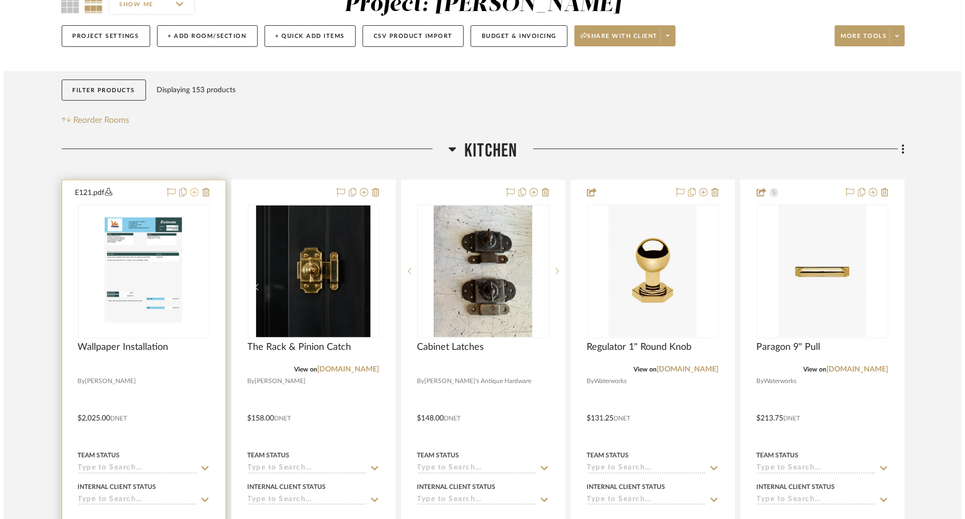
scroll to position [0, 0]
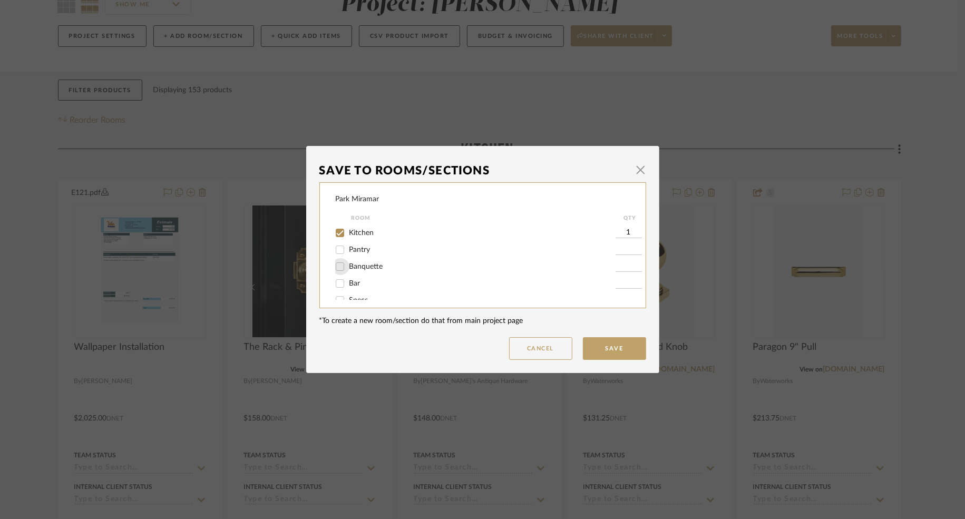
click at [335, 268] on input "Banquette" at bounding box center [339, 266] width 17 height 17
checkbox input "true"
type input "1"
click at [337, 234] on input "Kitchen" at bounding box center [339, 232] width 17 height 17
checkbox input "false"
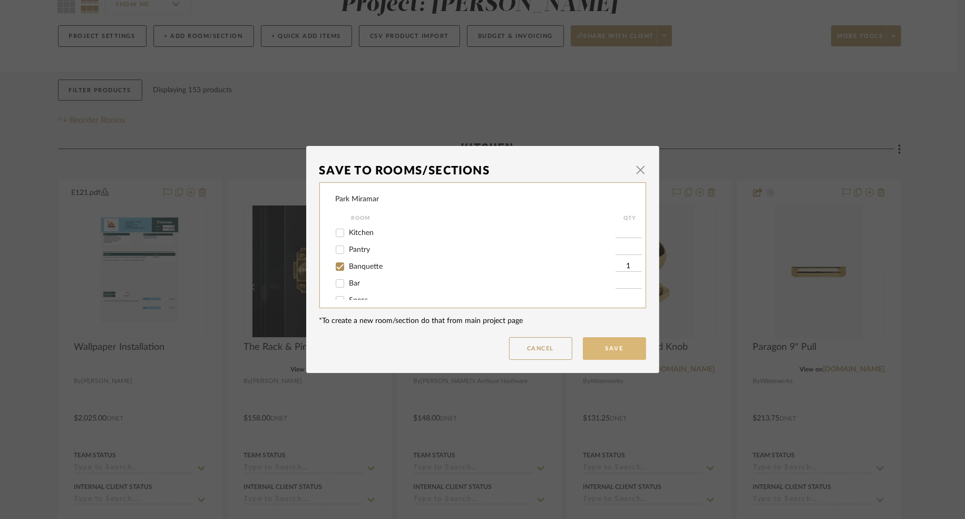
click at [616, 346] on button "Save" at bounding box center [614, 348] width 63 height 23
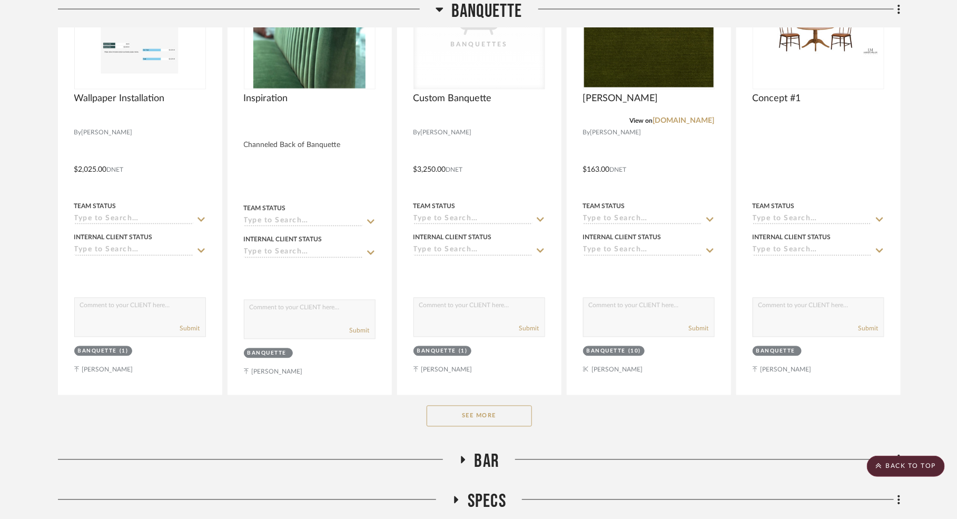
scroll to position [10364, 0]
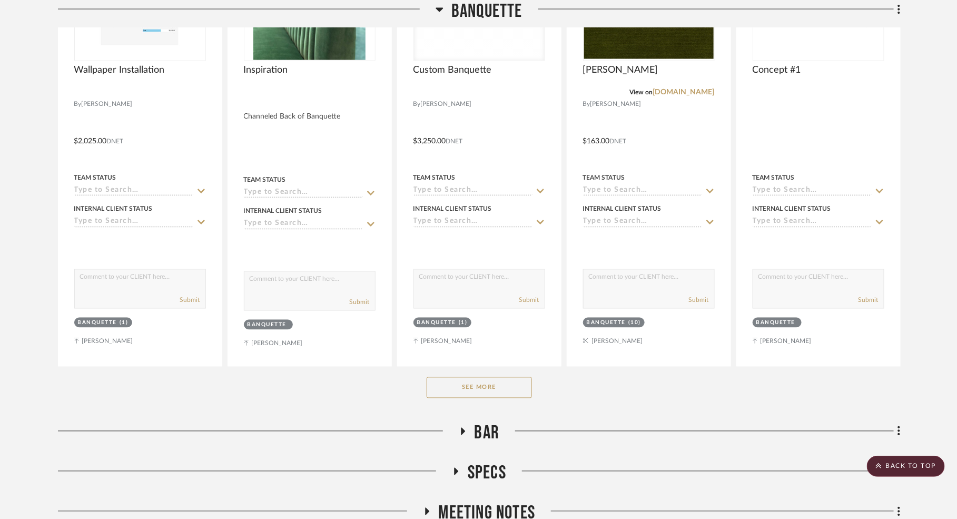
click at [488, 377] on button "See More" at bounding box center [479, 387] width 105 height 21
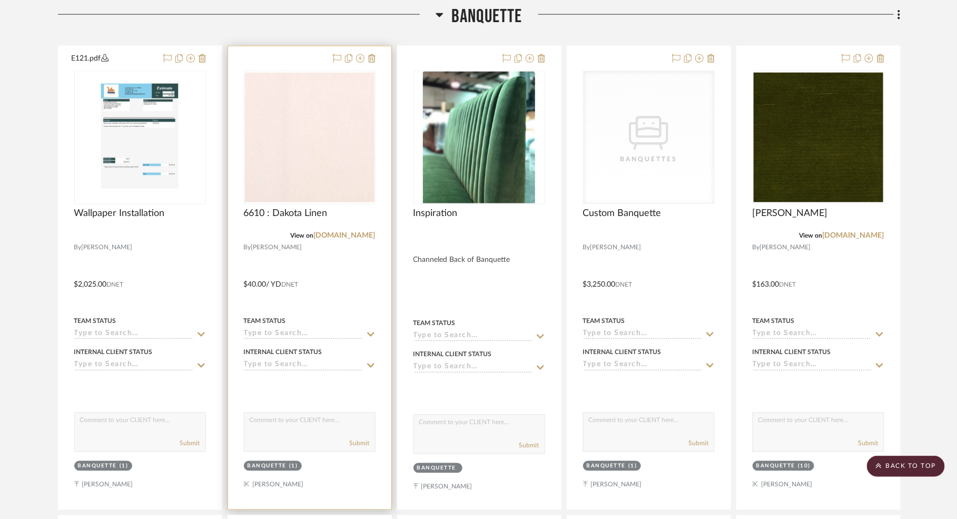
scroll to position [10207, 0]
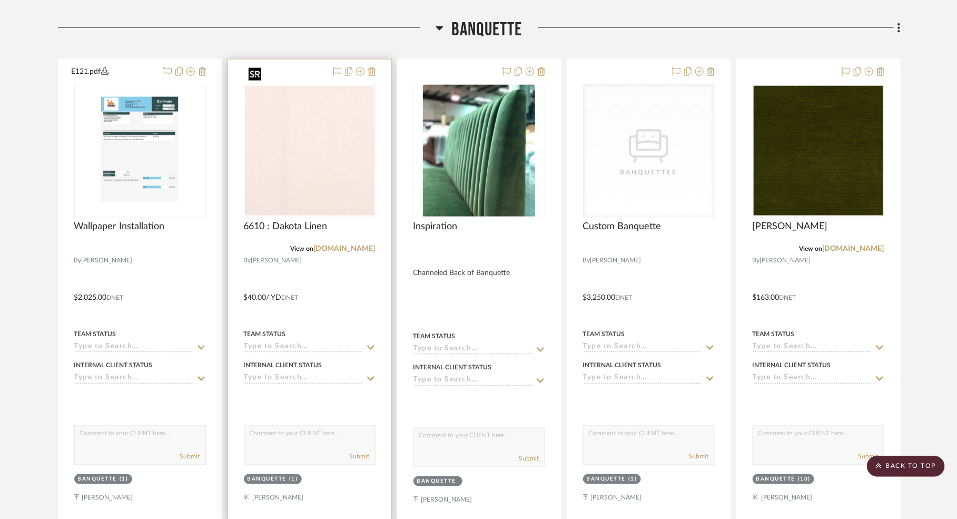
click at [301, 148] on img "0" at bounding box center [310, 151] width 130 height 130
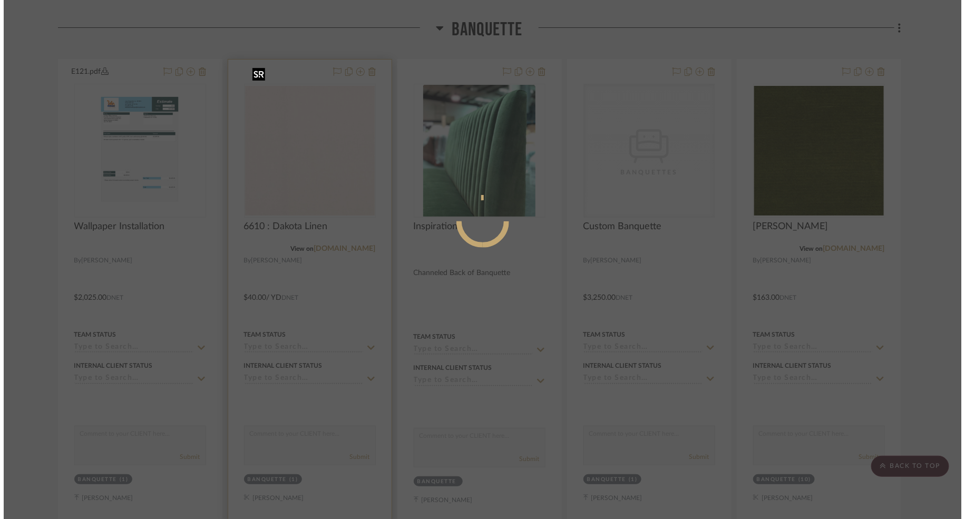
scroll to position [0, 0]
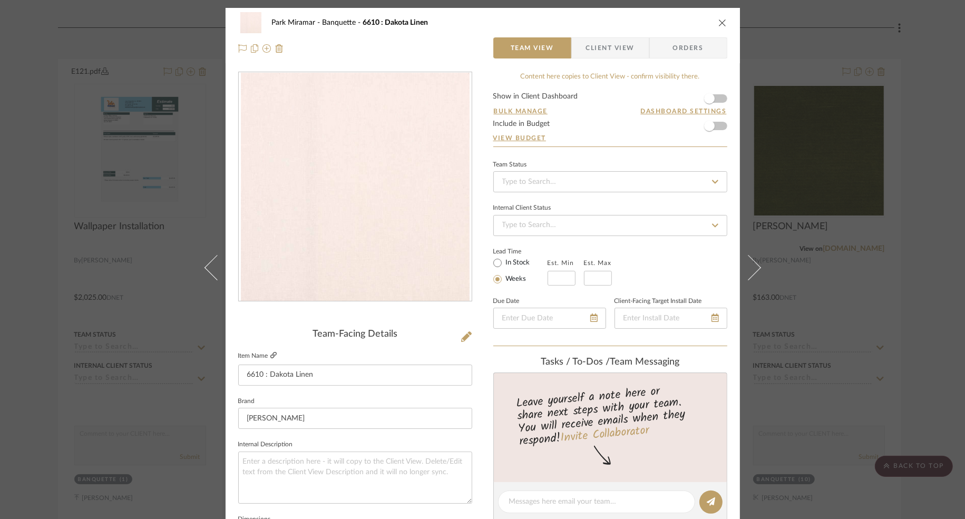
click at [270, 354] on icon at bounding box center [273, 355] width 6 height 6
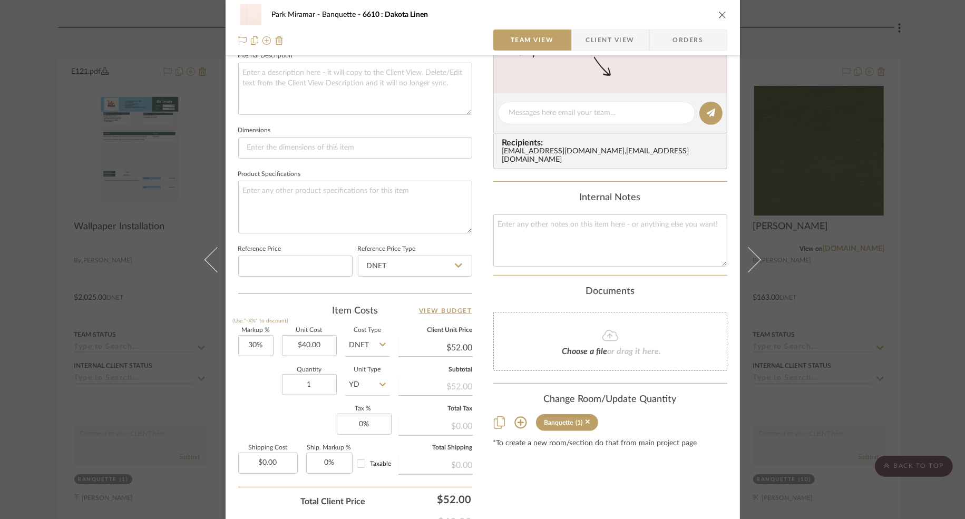
scroll to position [390, 0]
click at [306, 342] on input "40.00" at bounding box center [309, 343] width 55 height 21
type input "41.00"
type input "30"
type input "$41.00"
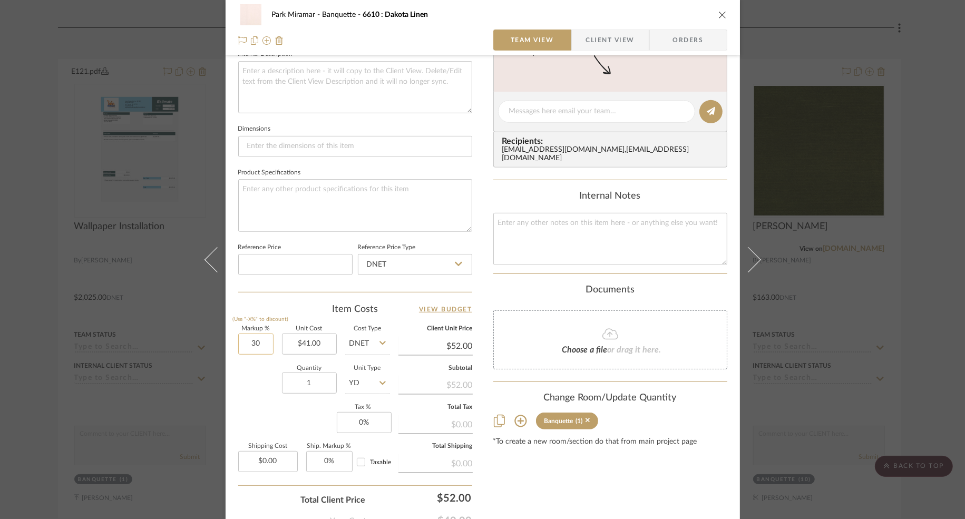
click at [252, 343] on input "30" at bounding box center [255, 343] width 35 height 21
type input "$53.30"
type input "20%"
click at [484, 390] on div "Park Miramar Banquette 6610 : Dakota Linen Team View Client View Orders Team-Fa…" at bounding box center [482, 104] width 514 height 973
type input "$49.20"
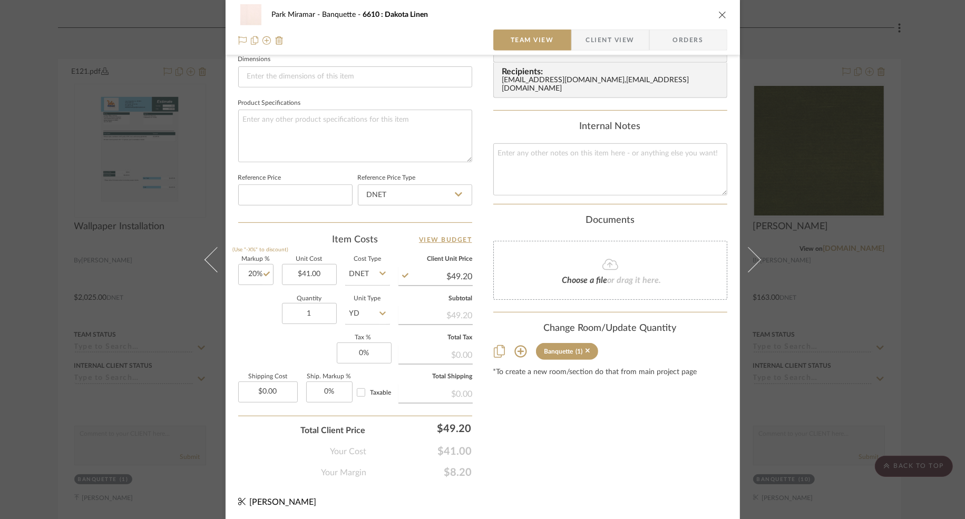
scroll to position [416, 0]
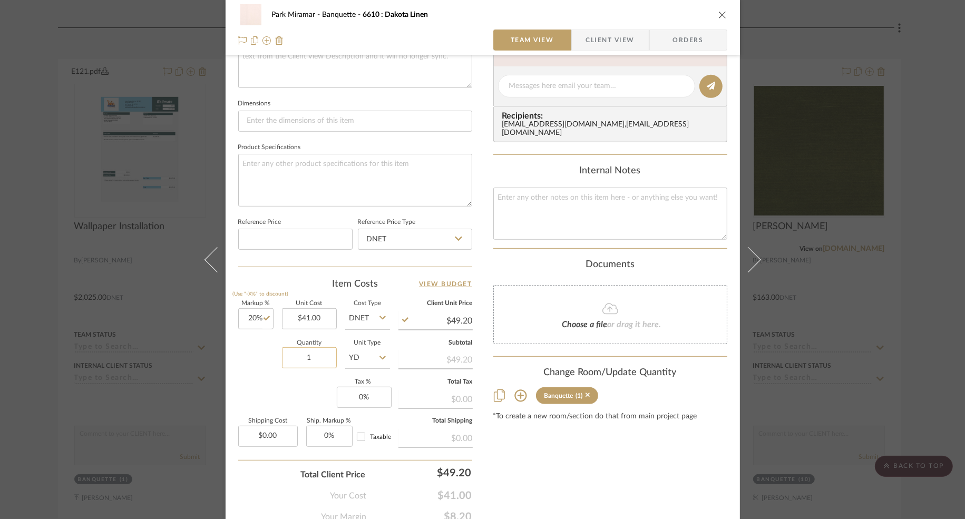
click at [316, 358] on input "1" at bounding box center [309, 357] width 55 height 21
type input "45"
click at [486, 462] on div "Park Miramar Banquette 6610 : Dakota Linen Team View Client View Orders Team-Fa…" at bounding box center [482, 78] width 514 height 973
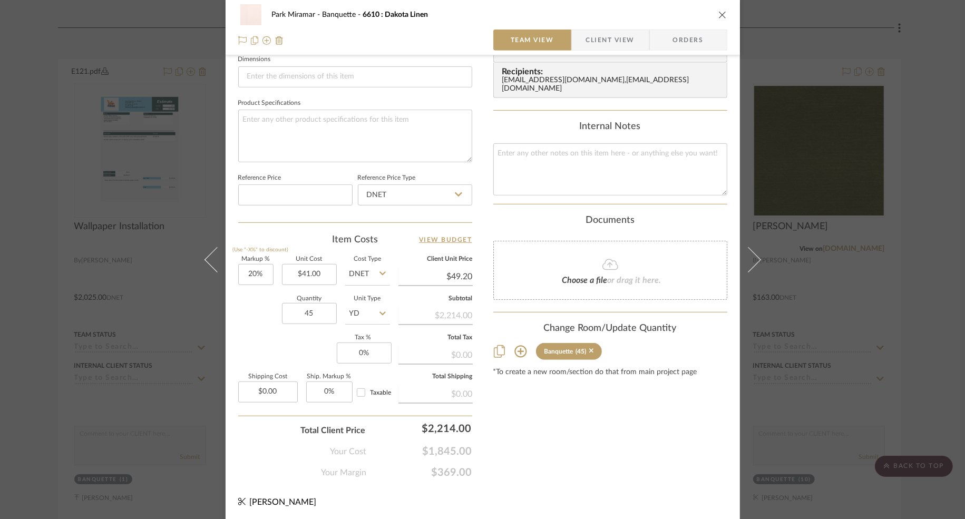
click at [478, 322] on div "Park Miramar Banquette 6610 : Dakota Linen Team View Client View Orders Team-Fa…" at bounding box center [482, 34] width 514 height 973
click at [719, 14] on icon "close" at bounding box center [722, 15] width 8 height 8
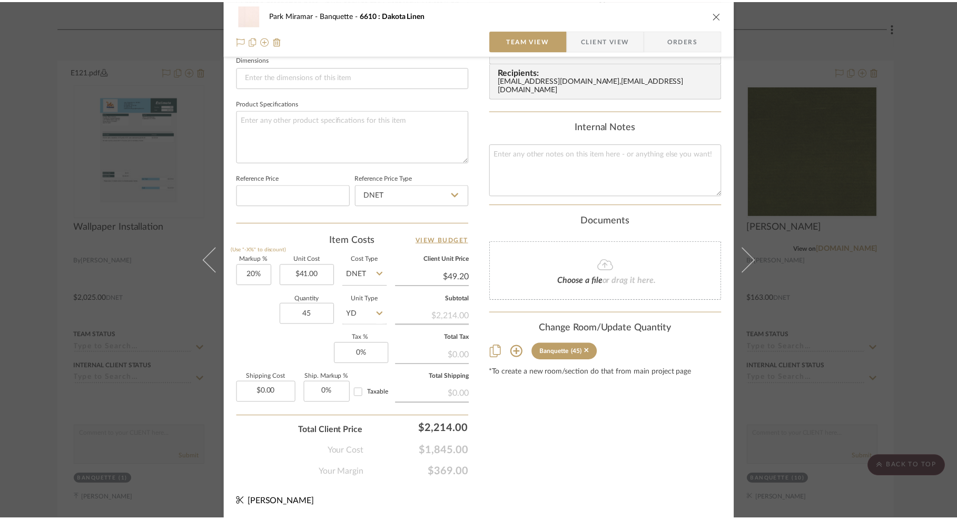
scroll to position [10207, 0]
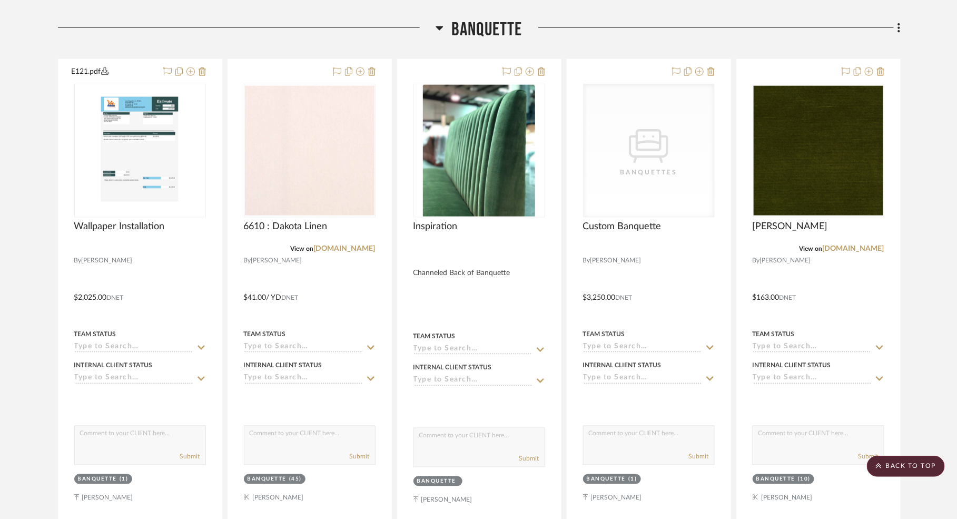
click at [227, 23] on div at bounding box center [247, 31] width 378 height 27
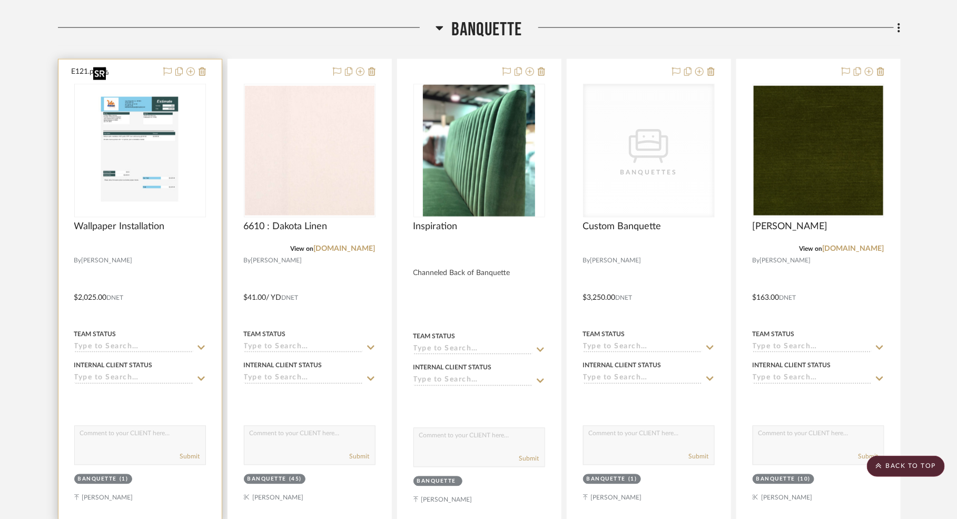
click at [154, 146] on img "0" at bounding box center [140, 151] width 102 height 132
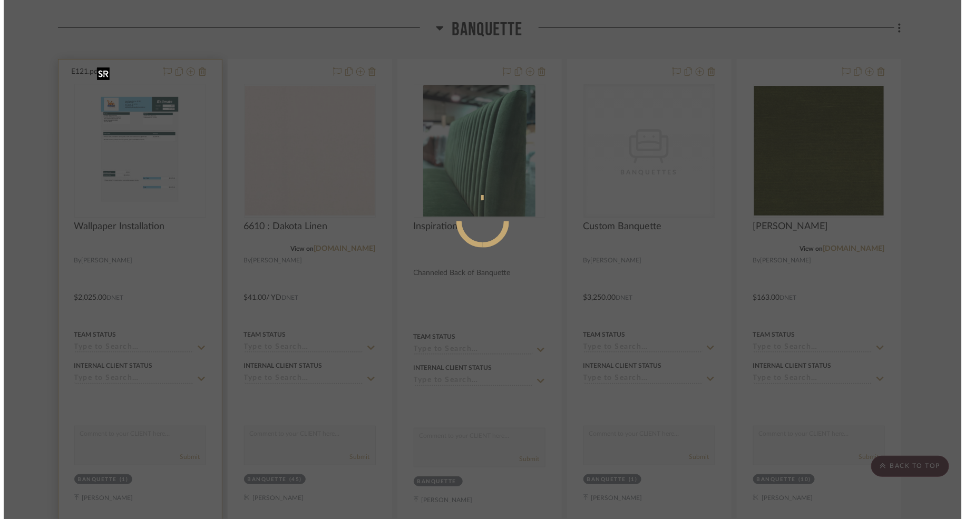
scroll to position [0, 0]
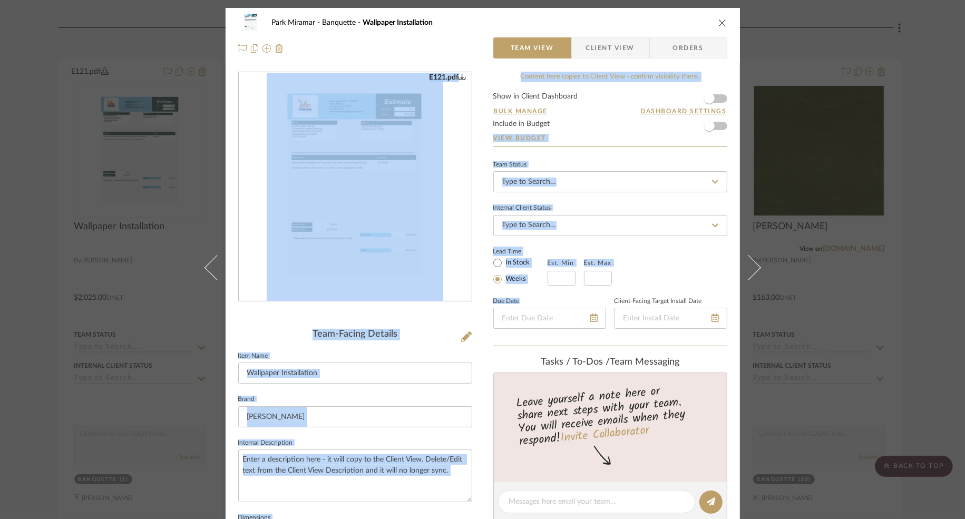
drag, startPoint x: 474, startPoint y: 253, endPoint x: 486, endPoint y: 343, distance: 90.9
click at [486, 343] on div "Park Miramar Banquette Wallpaper Installation Team View Client View Orders E121…" at bounding box center [482, 493] width 514 height 971
click at [473, 290] on div "Park Miramar Banquette Wallpaper Installation Team View Client View Orders E121…" at bounding box center [482, 493] width 514 height 971
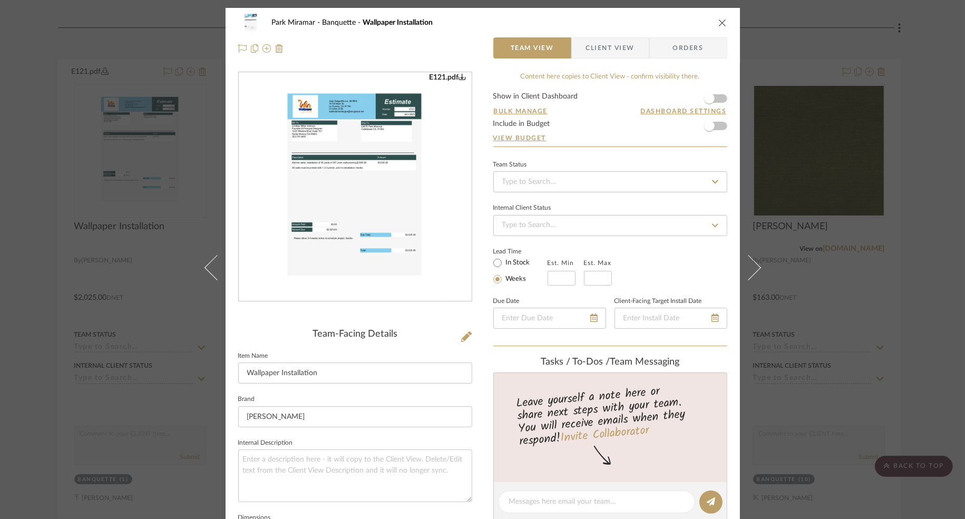
click at [434, 77] on div "E121.pdf" at bounding box center [447, 77] width 37 height 9
click at [355, 185] on img "0" at bounding box center [355, 187] width 177 height 229
click at [462, 336] on icon at bounding box center [466, 336] width 11 height 11
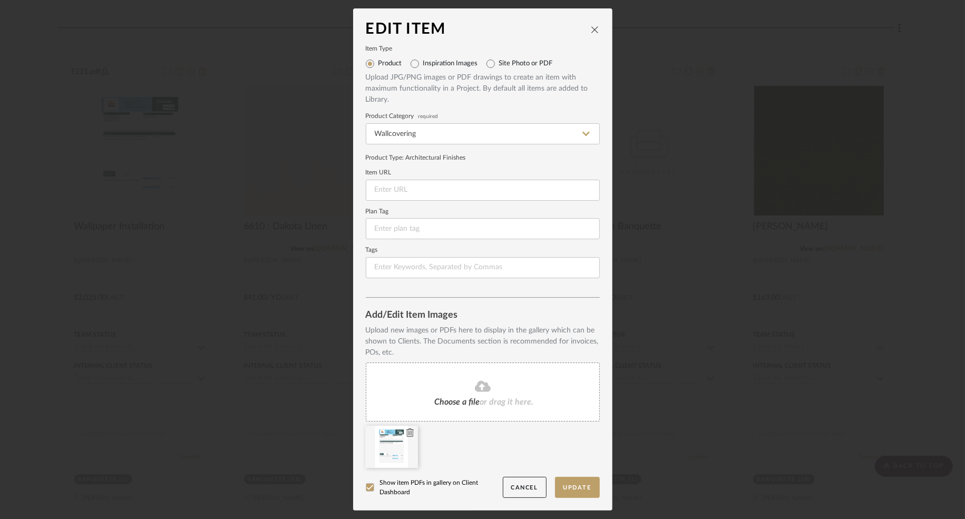
click at [407, 432] on icon at bounding box center [409, 432] width 7 height 8
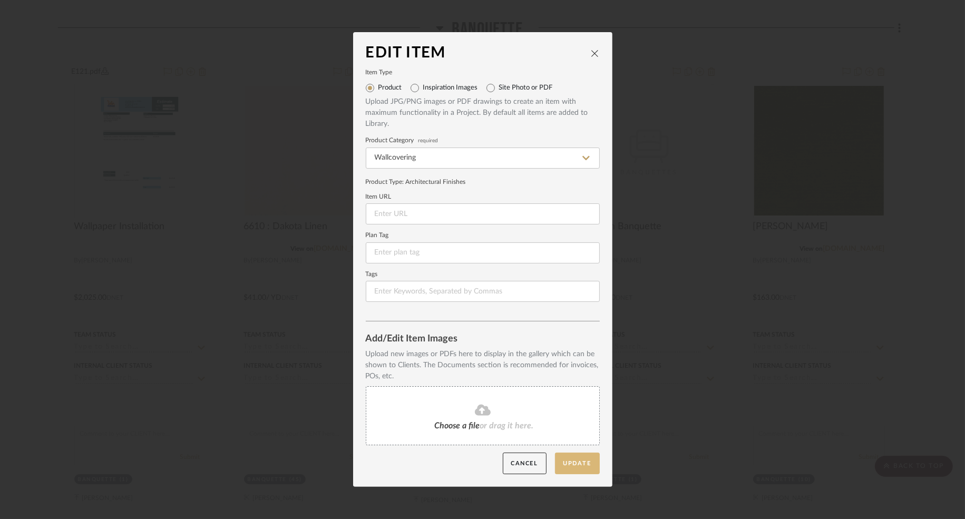
click at [571, 464] on button "Update" at bounding box center [577, 464] width 45 height 22
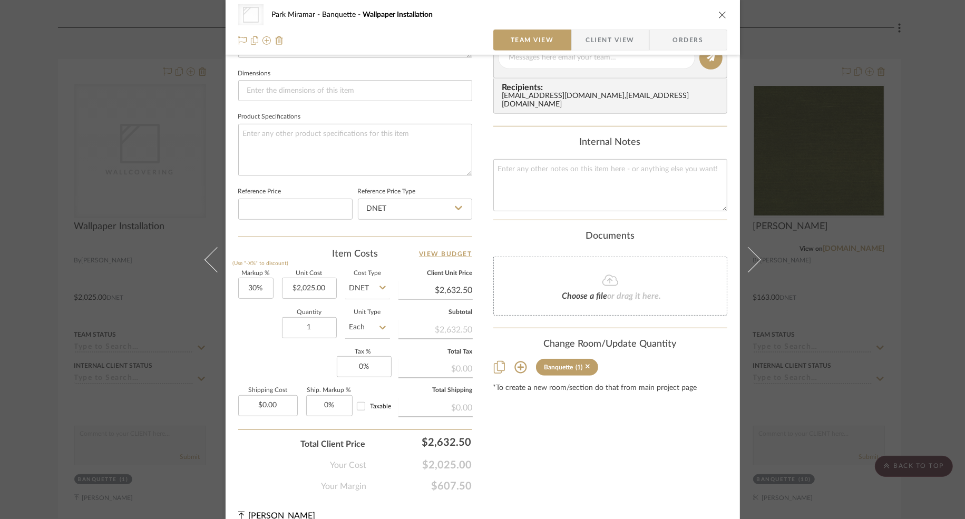
scroll to position [458, 0]
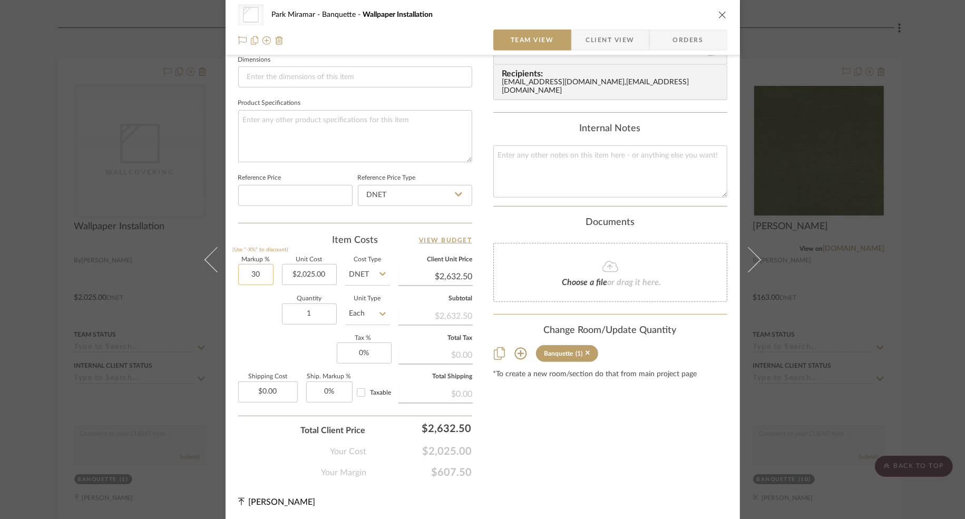
click at [251, 276] on input "30" at bounding box center [255, 274] width 35 height 21
type input "20%"
click at [503, 461] on div "Content here copies to Client View - confirm visibility there. Show in Client D…" at bounding box center [610, 46] width 234 height 865
type input "$2,430.00"
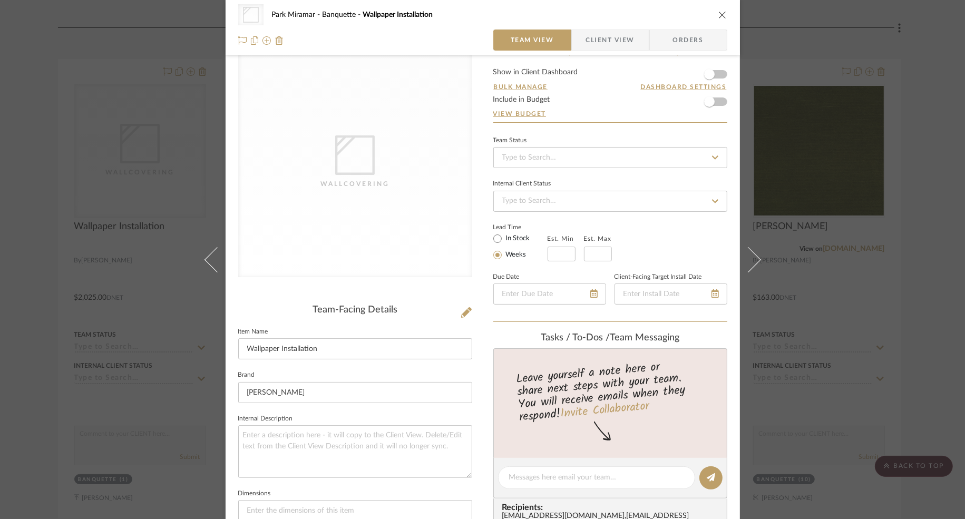
scroll to position [25, 0]
click at [709, 100] on span "button" at bounding box center [709, 100] width 11 height 11
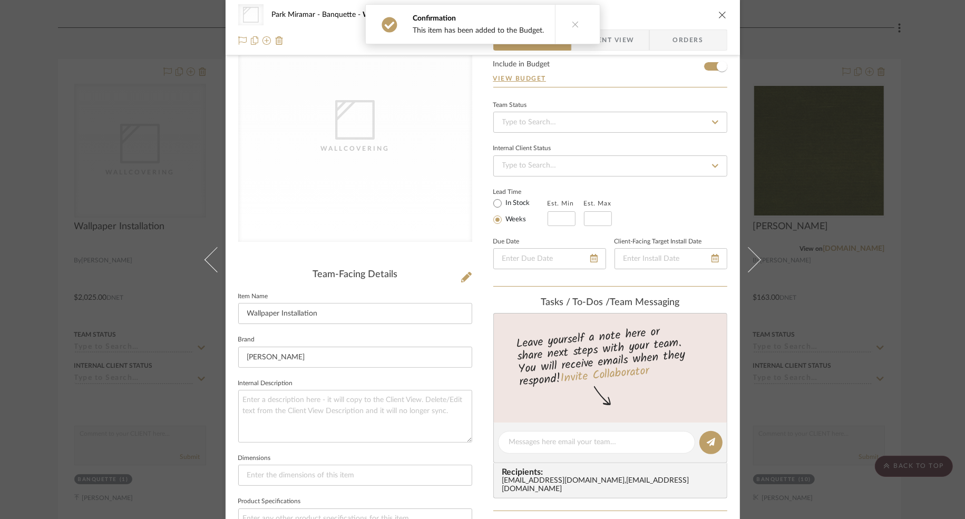
scroll to position [0, 0]
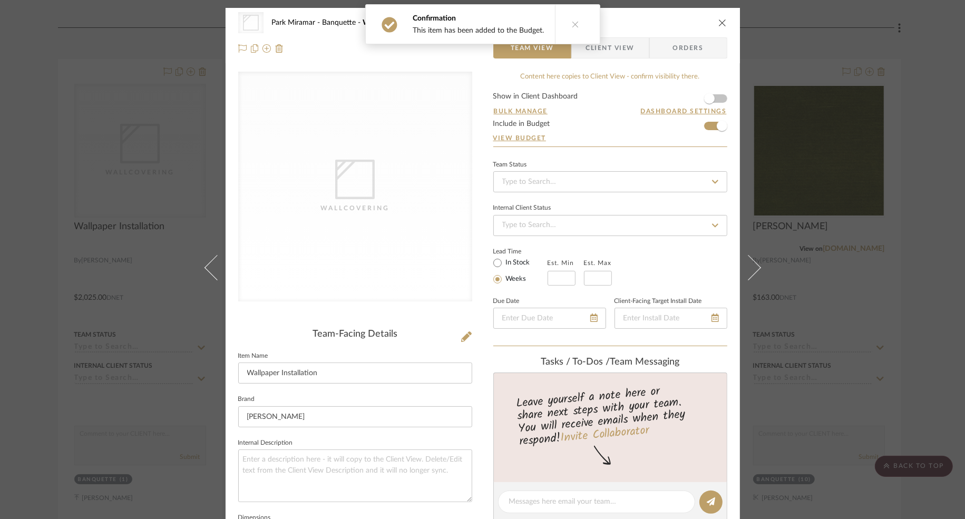
click at [718, 25] on icon "close" at bounding box center [722, 22] width 8 height 8
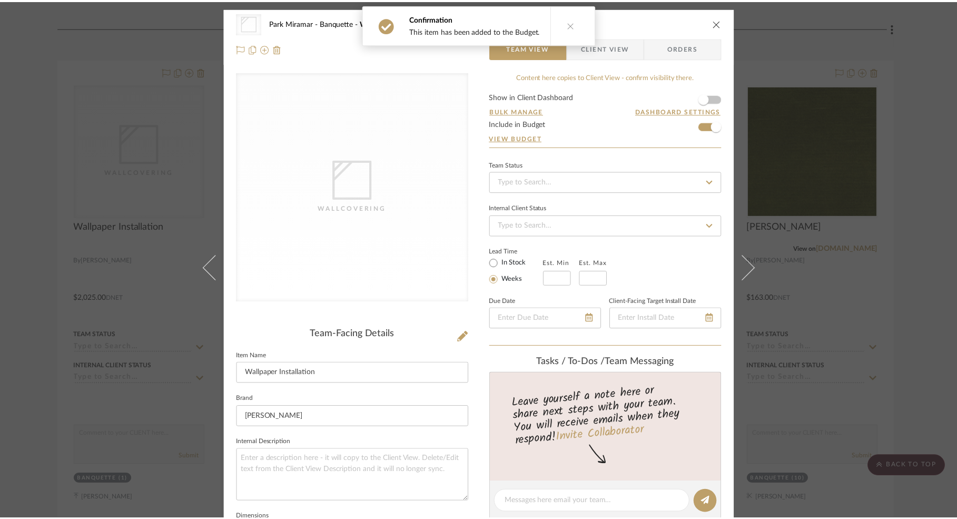
scroll to position [10207, 0]
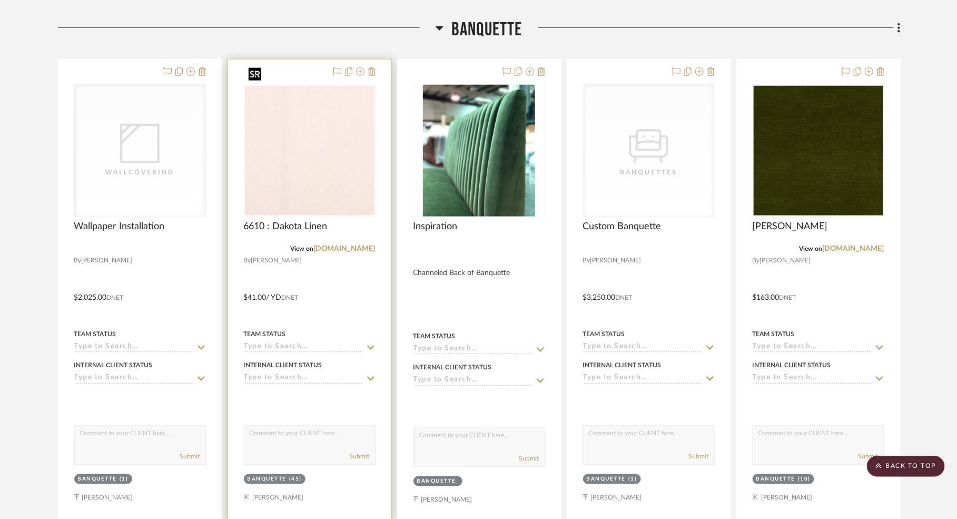
click at [318, 163] on img "0" at bounding box center [310, 151] width 130 height 130
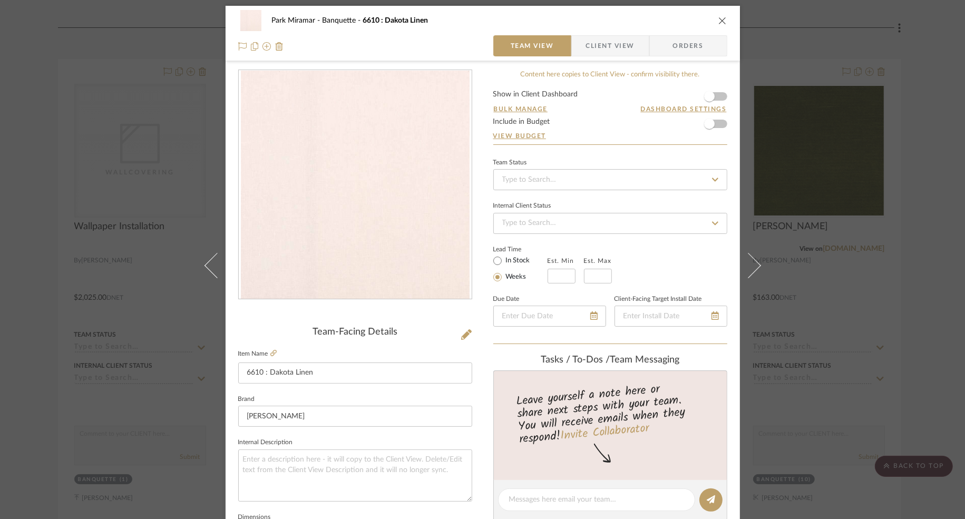
scroll to position [0, 0]
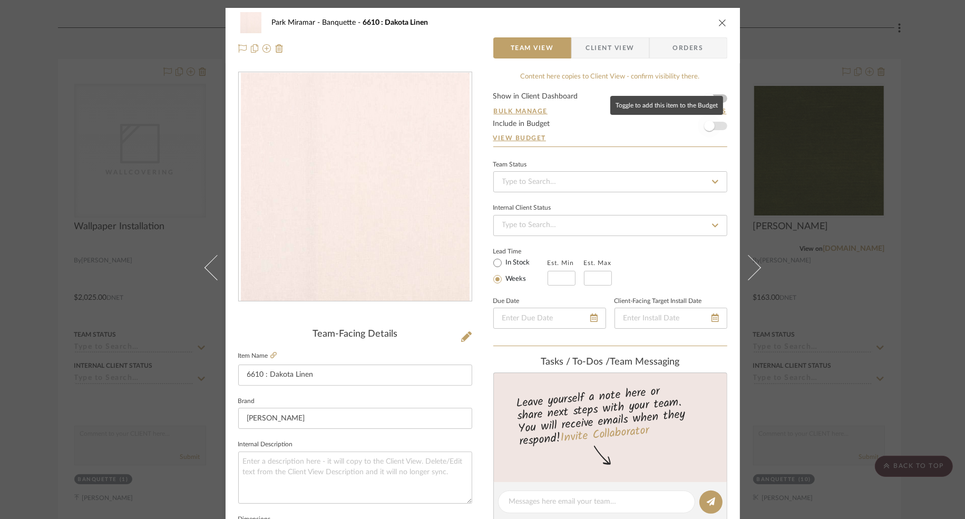
click at [704, 127] on span "button" at bounding box center [709, 126] width 11 height 11
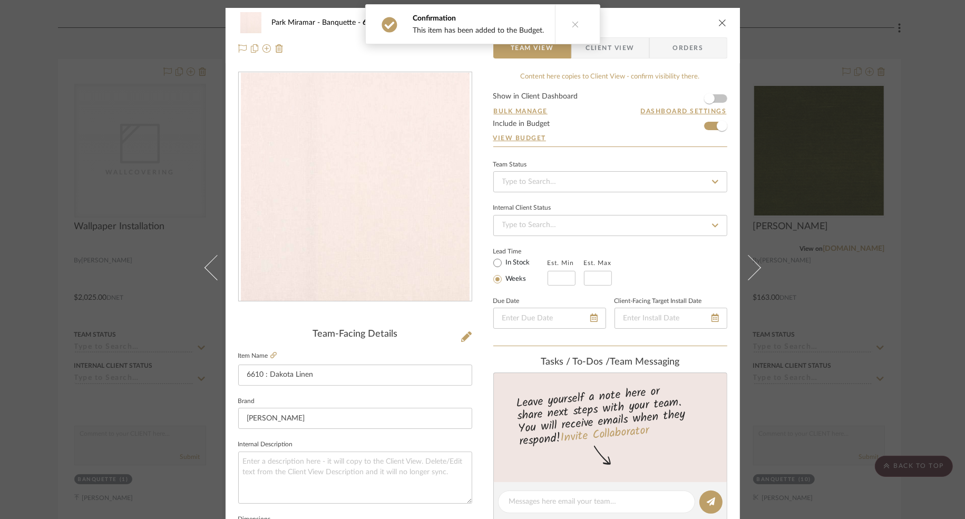
click at [719, 21] on icon "close" at bounding box center [722, 22] width 8 height 8
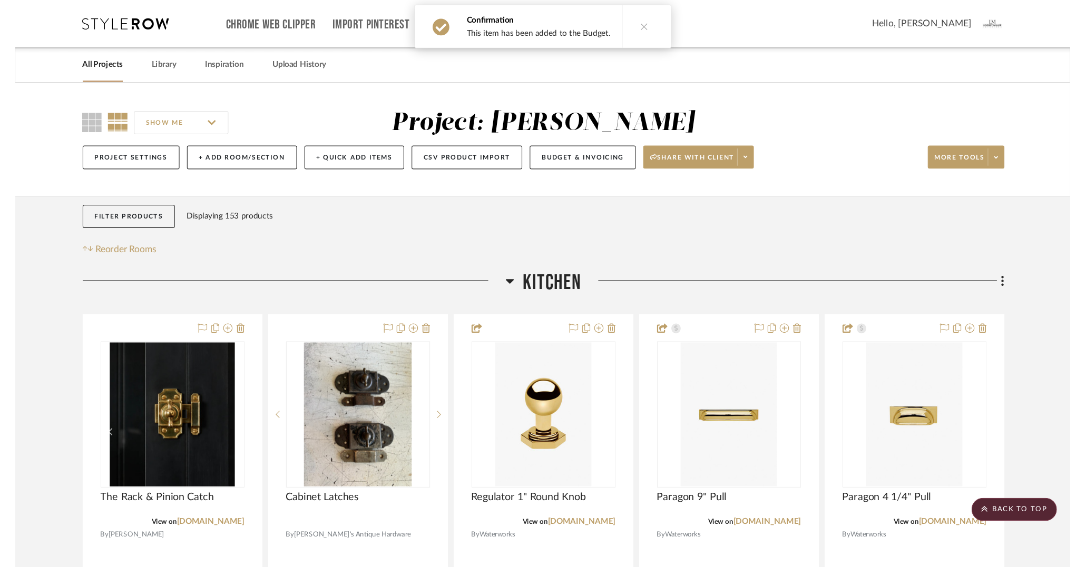
scroll to position [10207, 0]
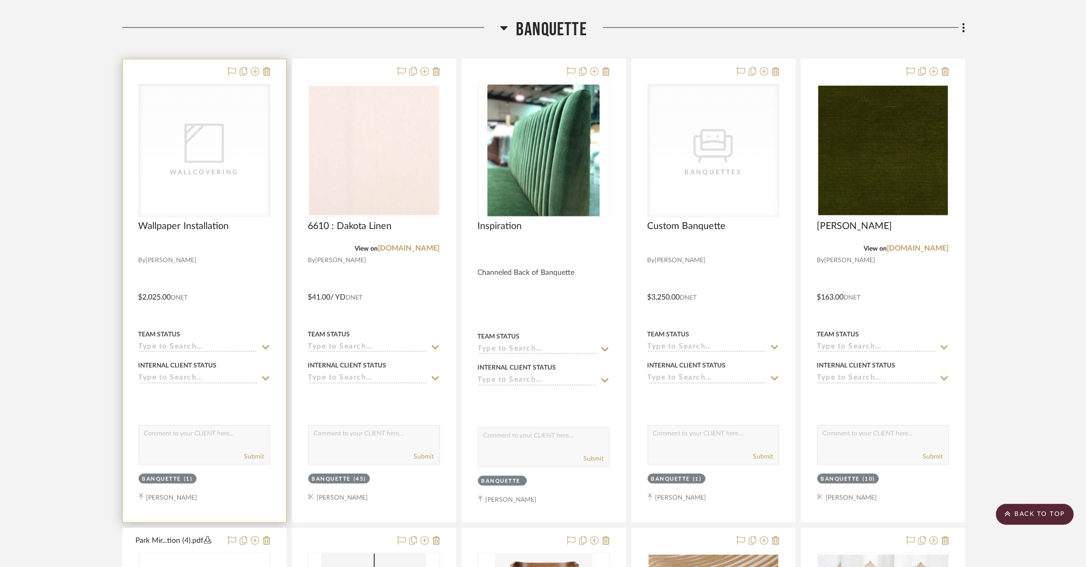
click at [217, 124] on icon "0" at bounding box center [204, 144] width 40 height 40
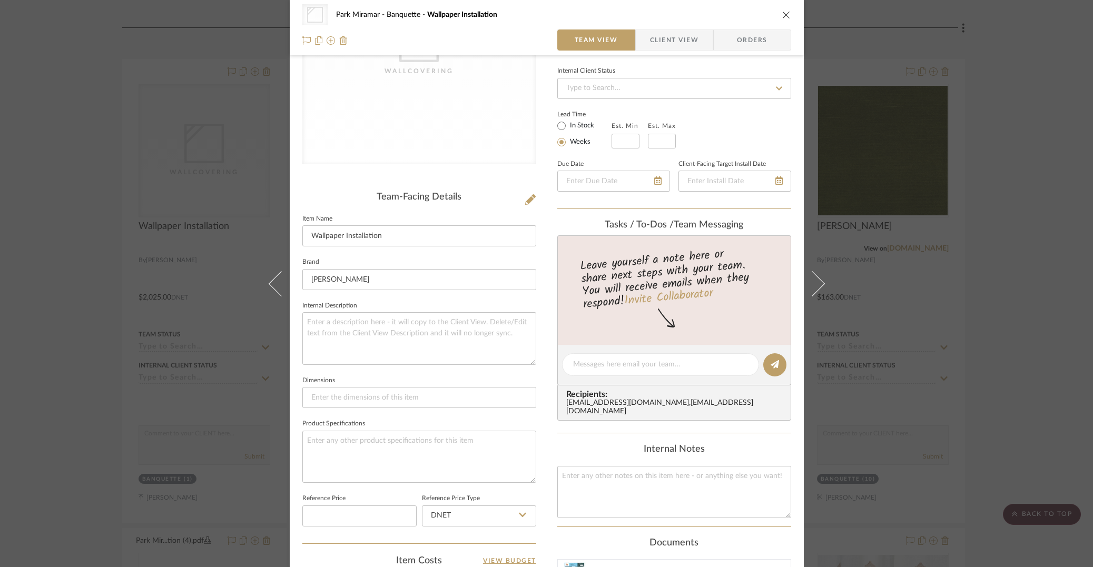
scroll to position [0, 0]
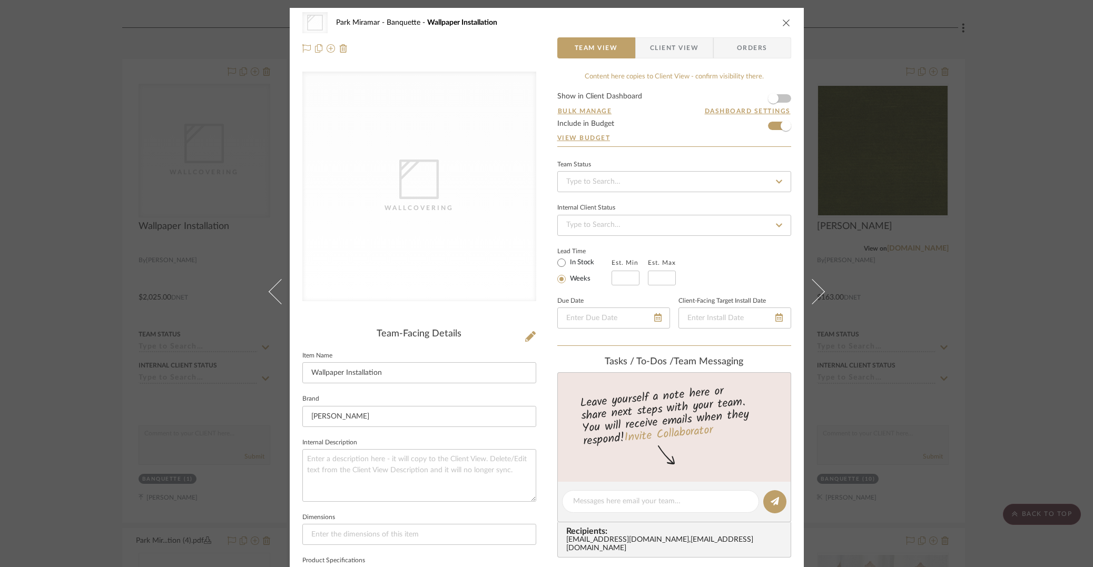
click at [783, 21] on icon "close" at bounding box center [786, 22] width 8 height 8
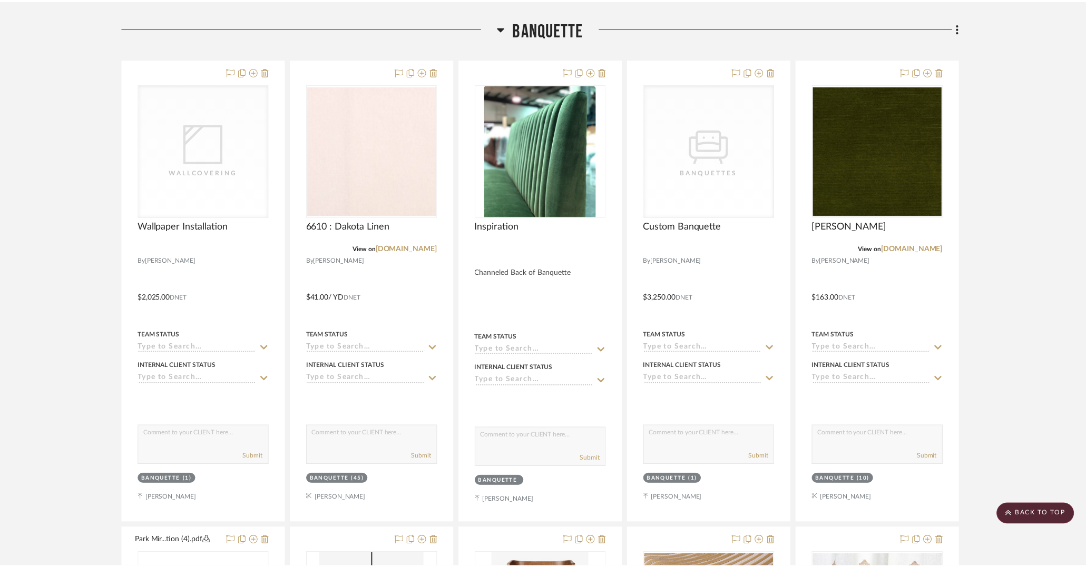
scroll to position [10207, 0]
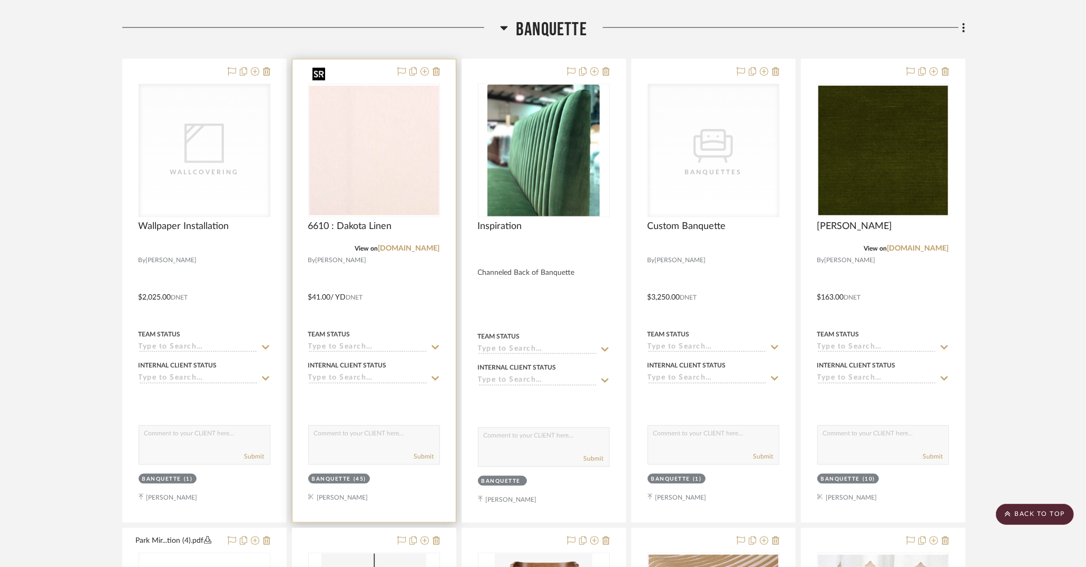
click at [409, 129] on img "0" at bounding box center [374, 151] width 130 height 130
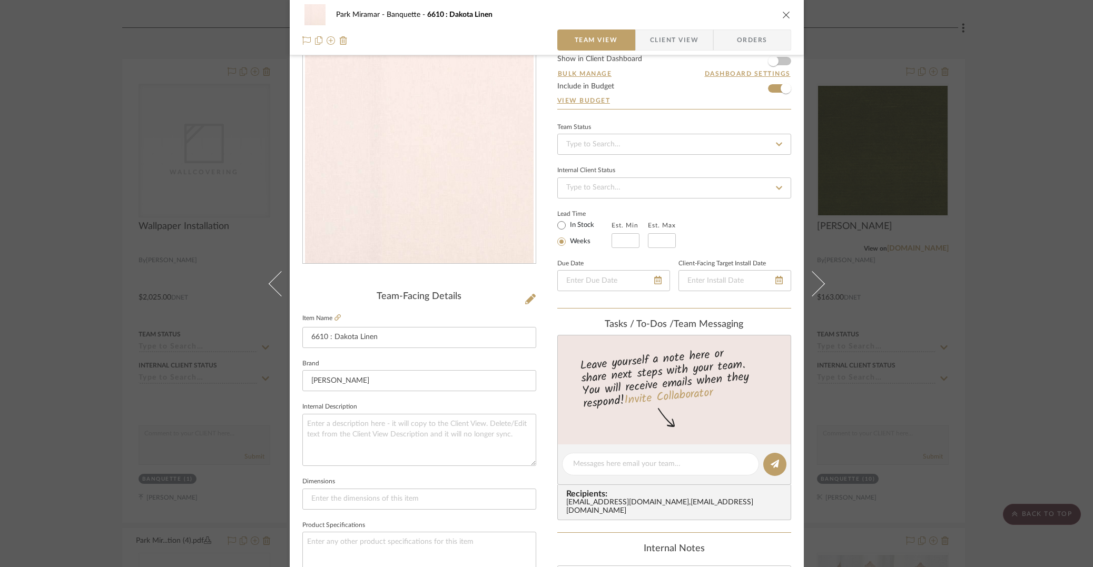
scroll to position [0, 0]
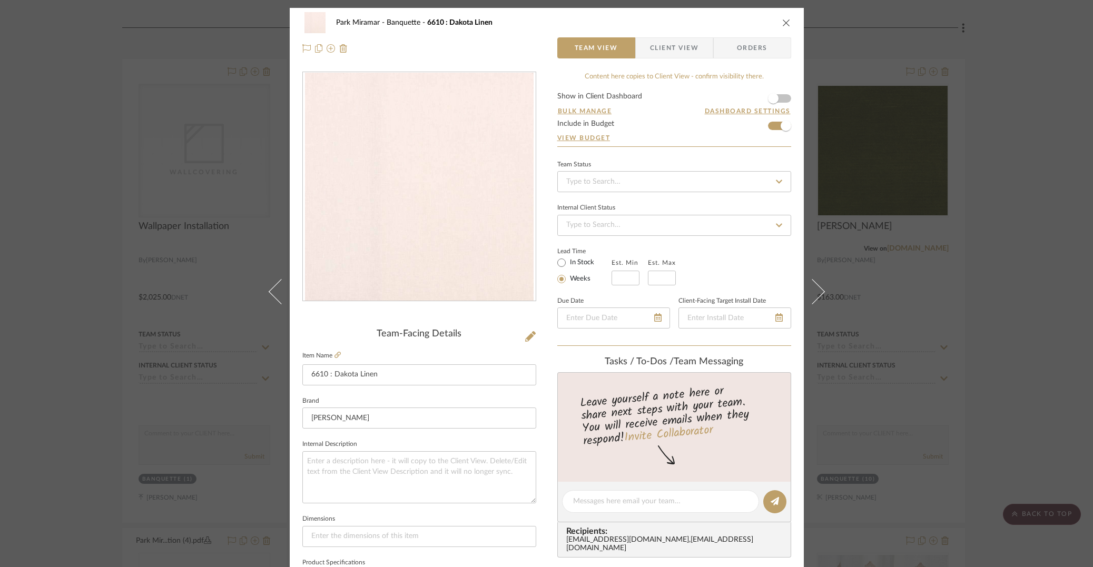
click at [658, 46] on span "Client View" at bounding box center [674, 47] width 48 height 21
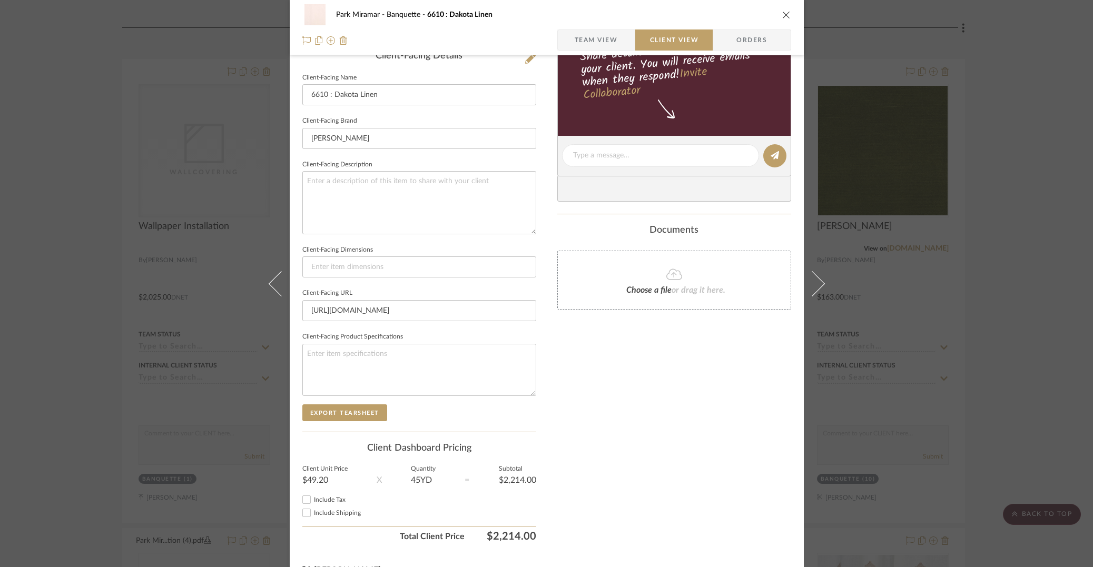
scroll to position [299, 0]
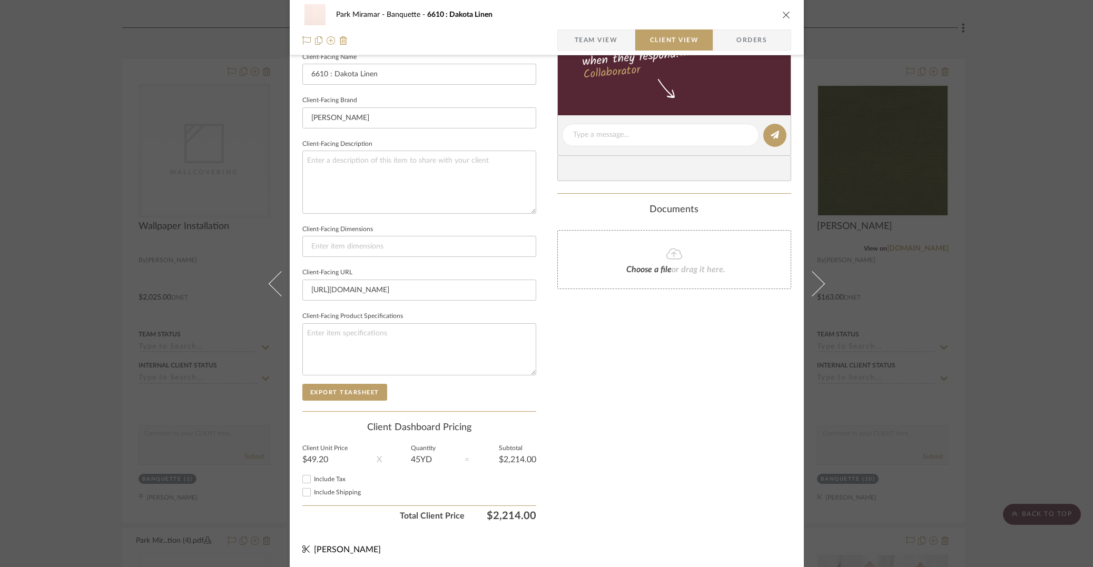
click at [784, 16] on icon "close" at bounding box center [786, 15] width 8 height 8
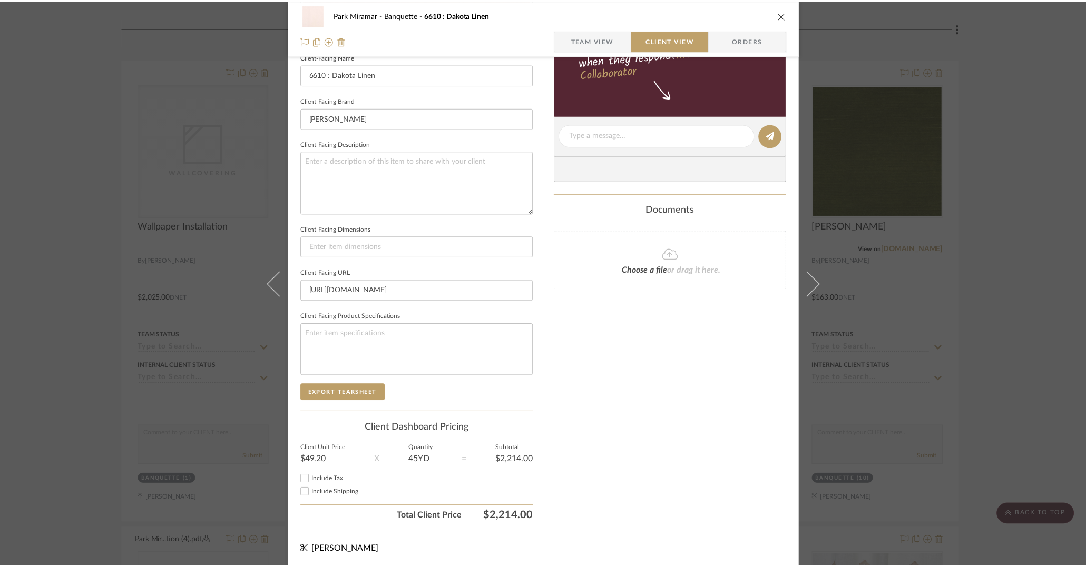
scroll to position [10207, 0]
